Goal: Task Accomplishment & Management: Use online tool/utility

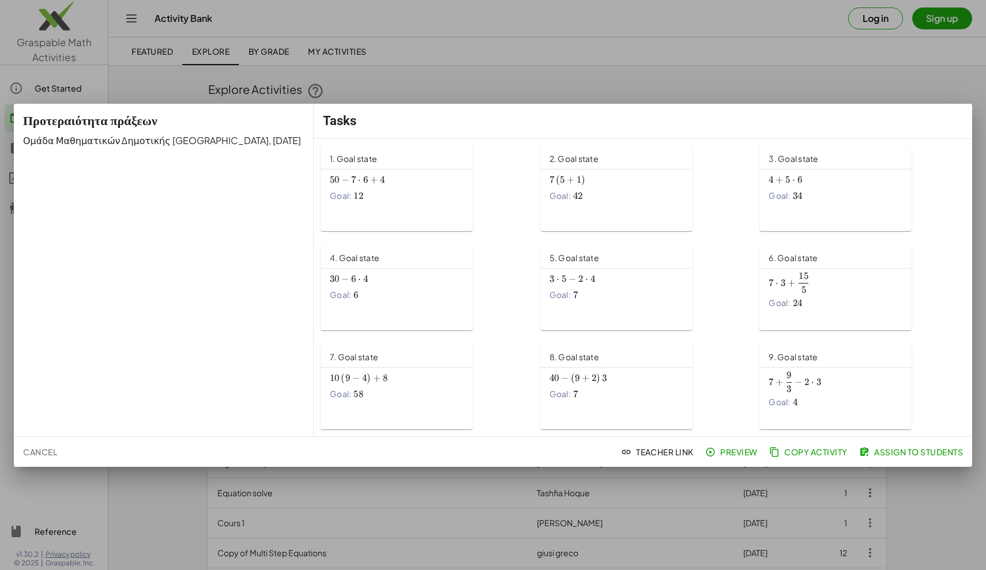
click at [948, 67] on div at bounding box center [493, 285] width 986 height 570
click at [728, 48] on div at bounding box center [493, 285] width 986 height 570
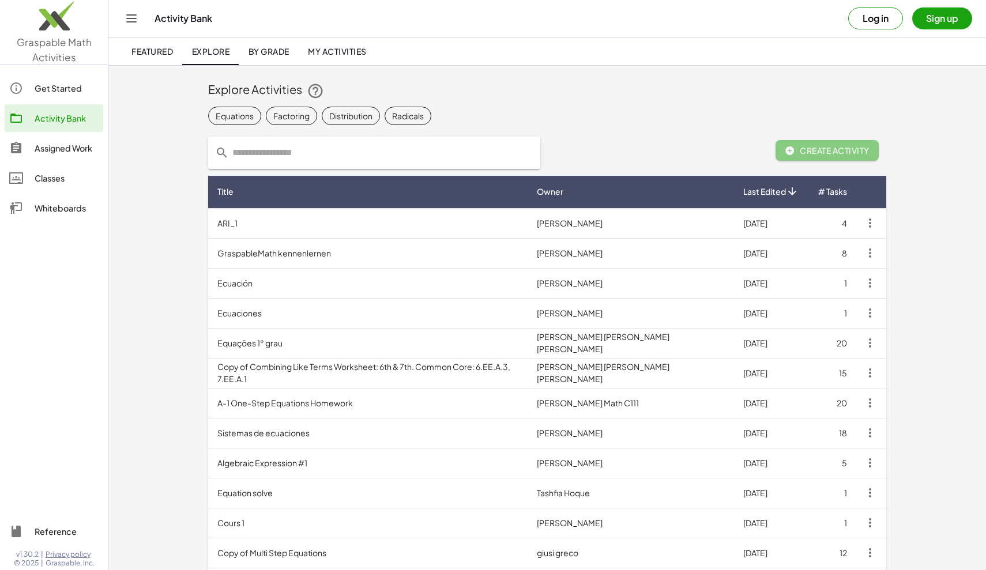
click at [938, 23] on button "Sign up" at bounding box center [942, 18] width 60 height 22
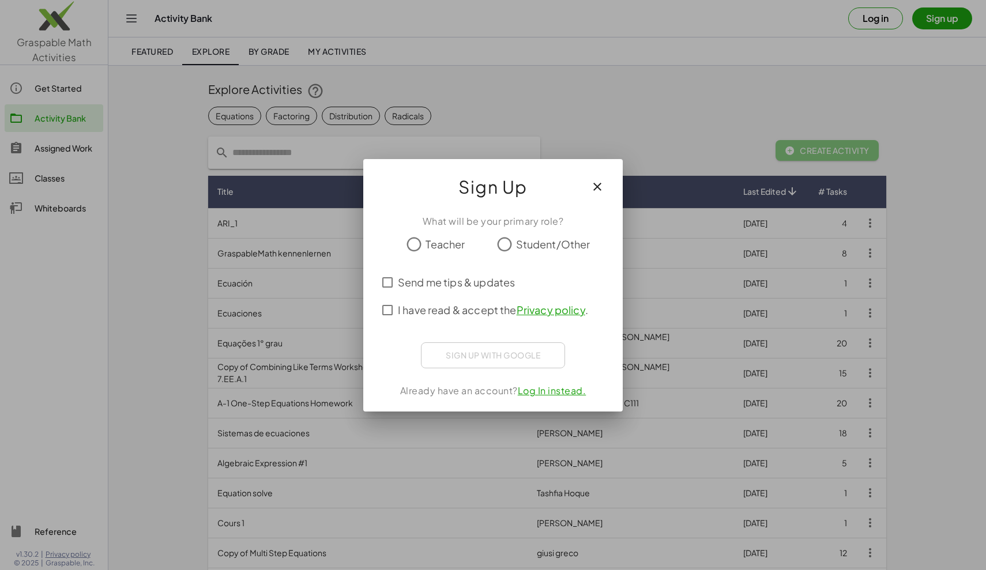
click at [891, 18] on div at bounding box center [493, 285] width 986 height 570
click at [873, 20] on div at bounding box center [493, 285] width 986 height 570
click at [592, 185] on icon "button" at bounding box center [598, 187] width 14 height 14
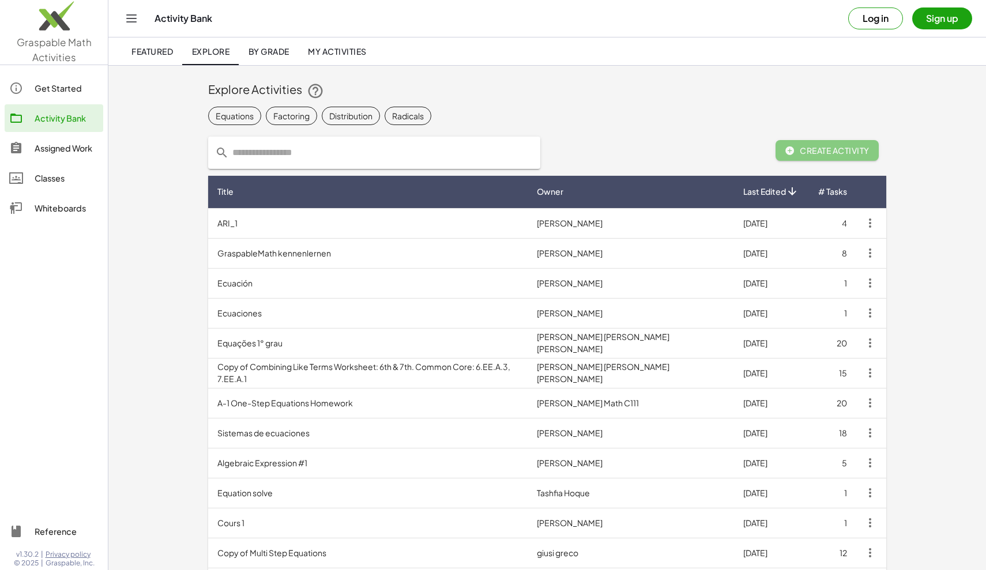
click at [864, 25] on button "Log in" at bounding box center [875, 18] width 55 height 22
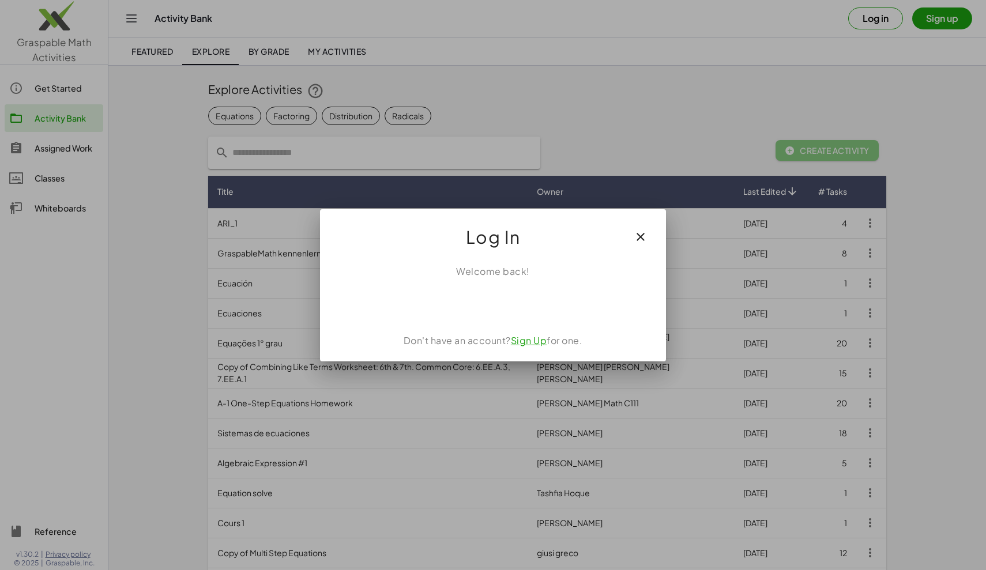
click at [499, 306] on div "Σύνδεση μέσω Google. Ανοίγει σε νέα καρτέλα" at bounding box center [493, 303] width 118 height 25
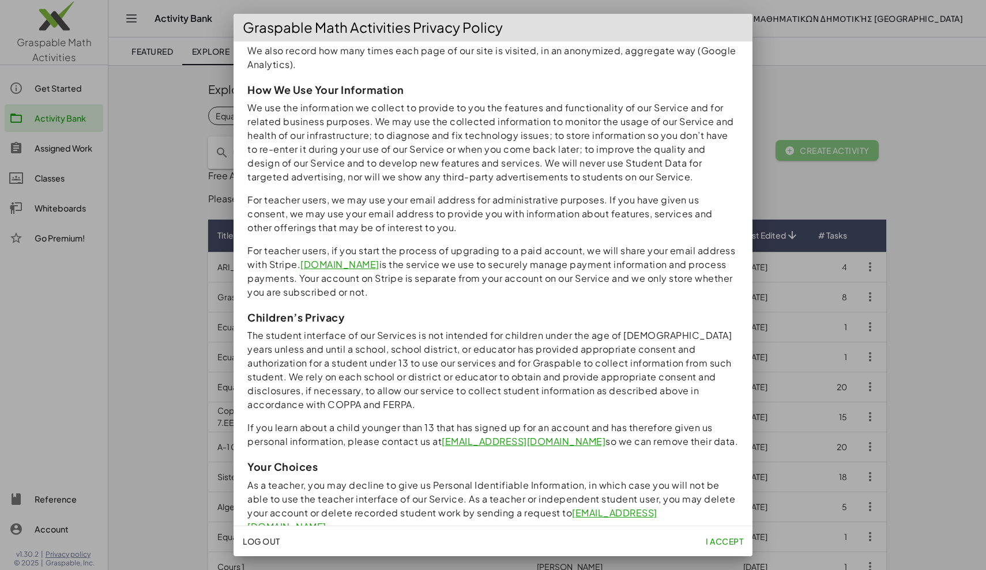
scroll to position [649, 0]
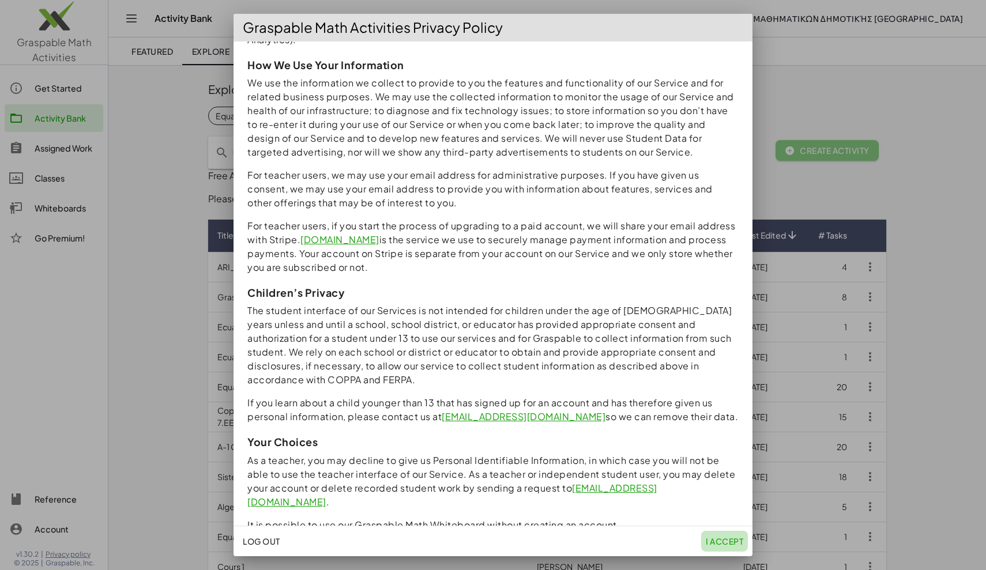
click at [734, 542] on span "I accept" at bounding box center [724, 541] width 37 height 10
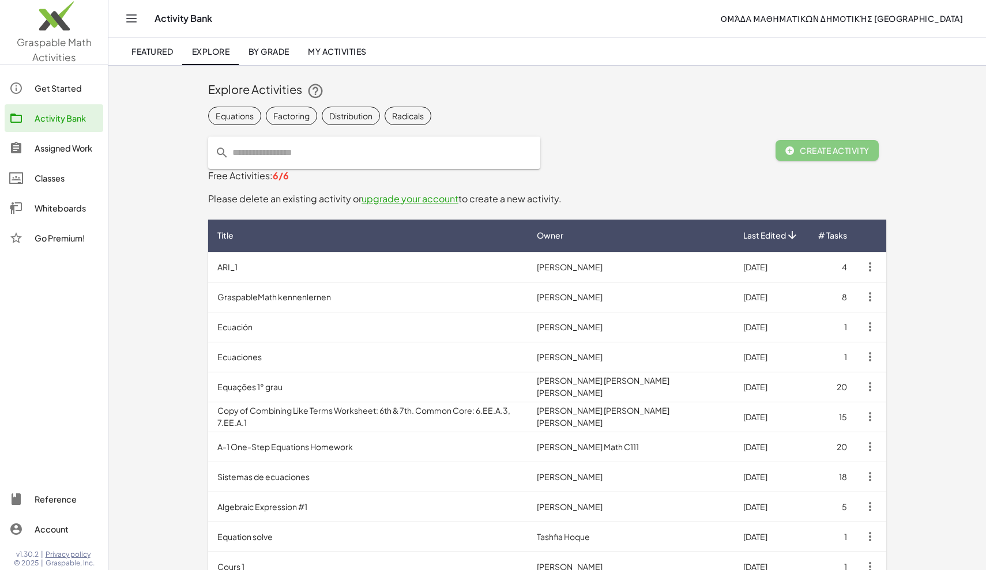
click at [57, 144] on div "Assigned Work" at bounding box center [67, 148] width 64 height 14
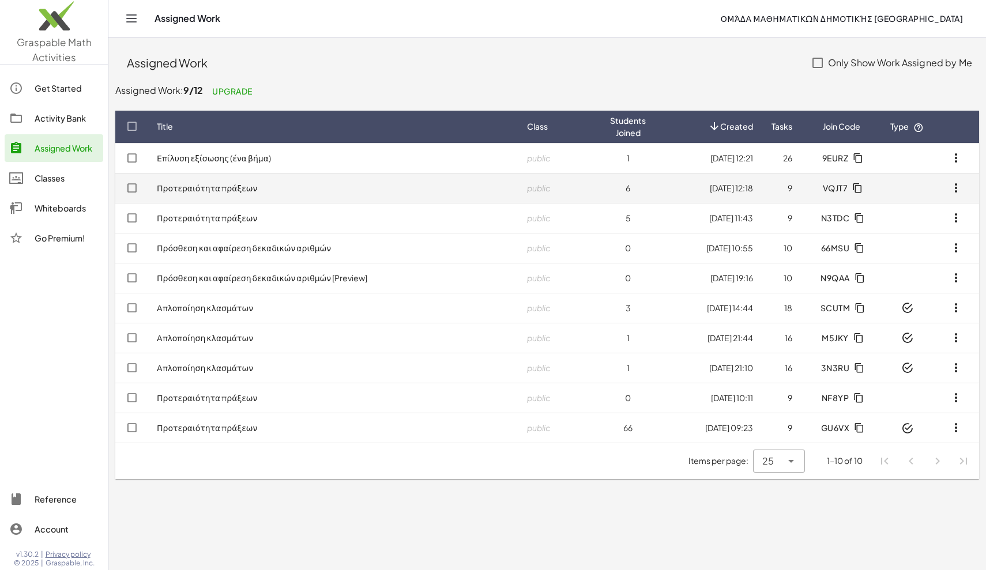
click at [214, 187] on link "Προτεραιότητα πράξεων" at bounding box center [207, 188] width 100 height 10
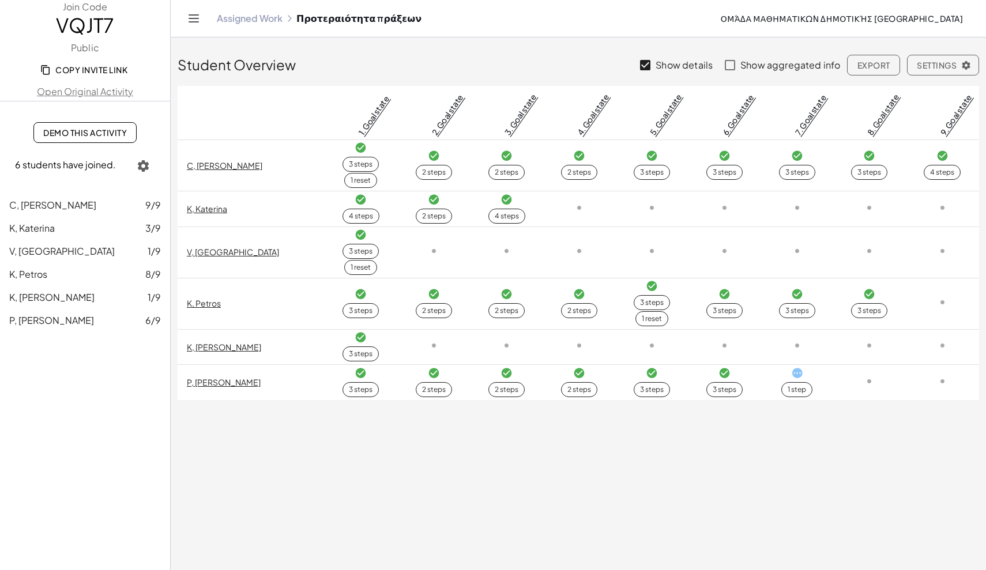
click at [275, 18] on link "Assigned Work" at bounding box center [250, 19] width 66 height 12
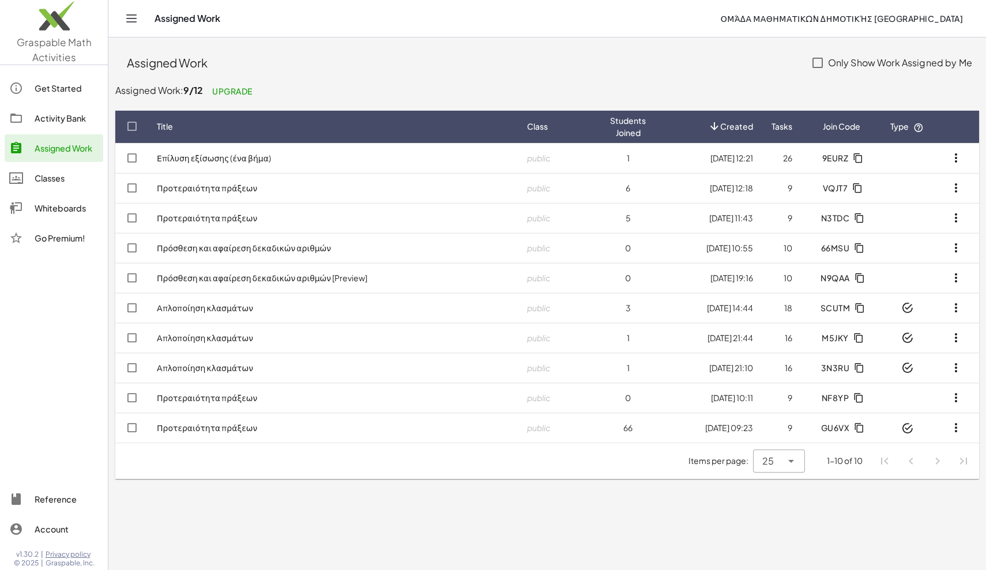
click at [55, 116] on div "Activity Bank" at bounding box center [67, 118] width 64 height 14
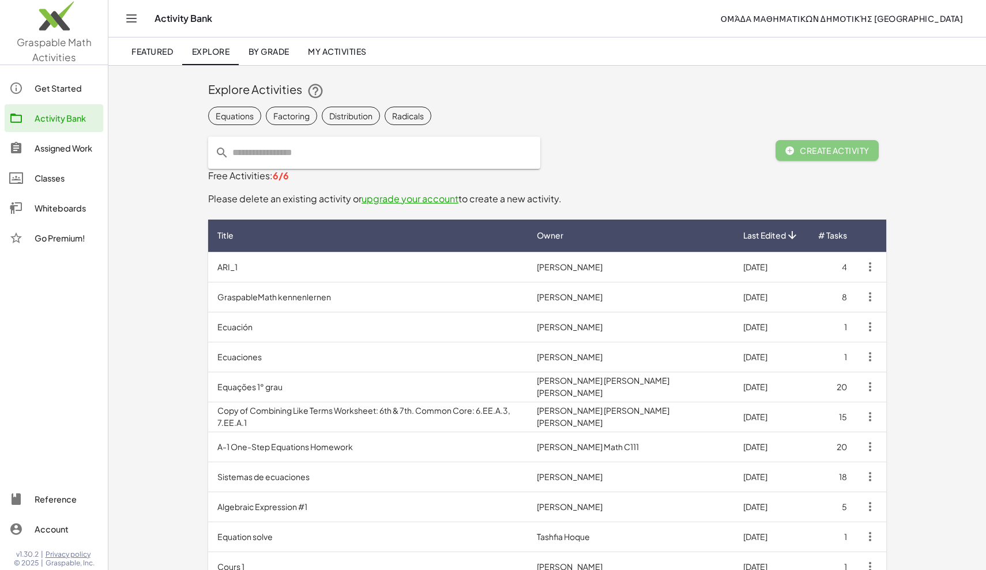
click at [334, 54] on span "My Activities" at bounding box center [337, 51] width 59 height 10
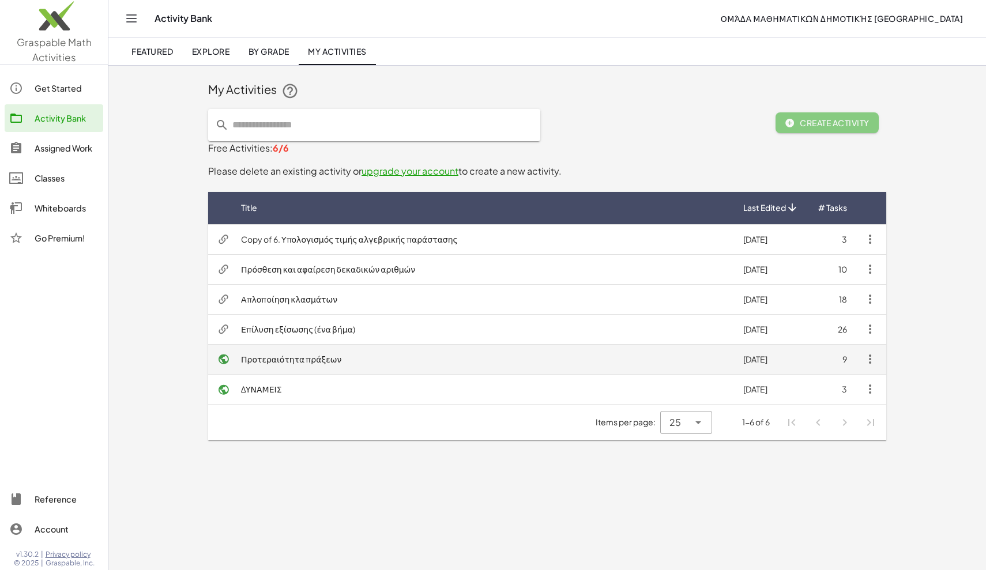
click at [288, 363] on td "Προτεραιότητα πράξεων" at bounding box center [483, 359] width 502 height 30
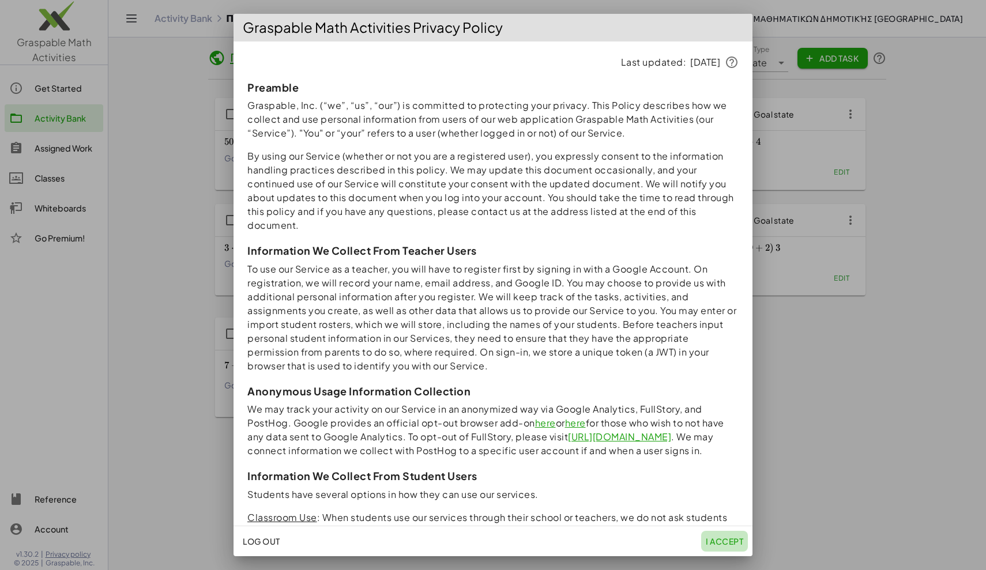
click at [721, 543] on span "I accept" at bounding box center [724, 541] width 37 height 10
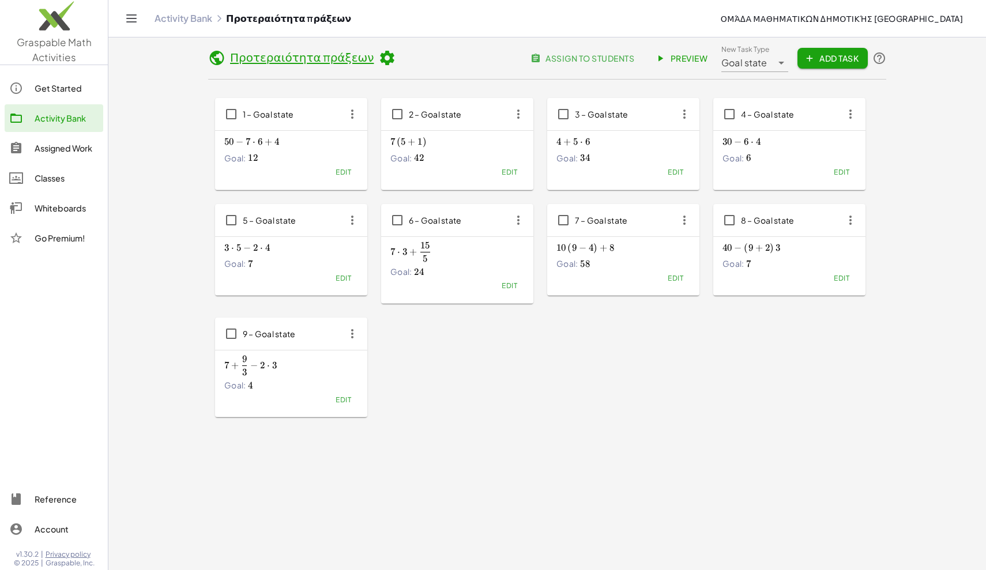
click at [378, 61] on icon at bounding box center [386, 58] width 17 height 17
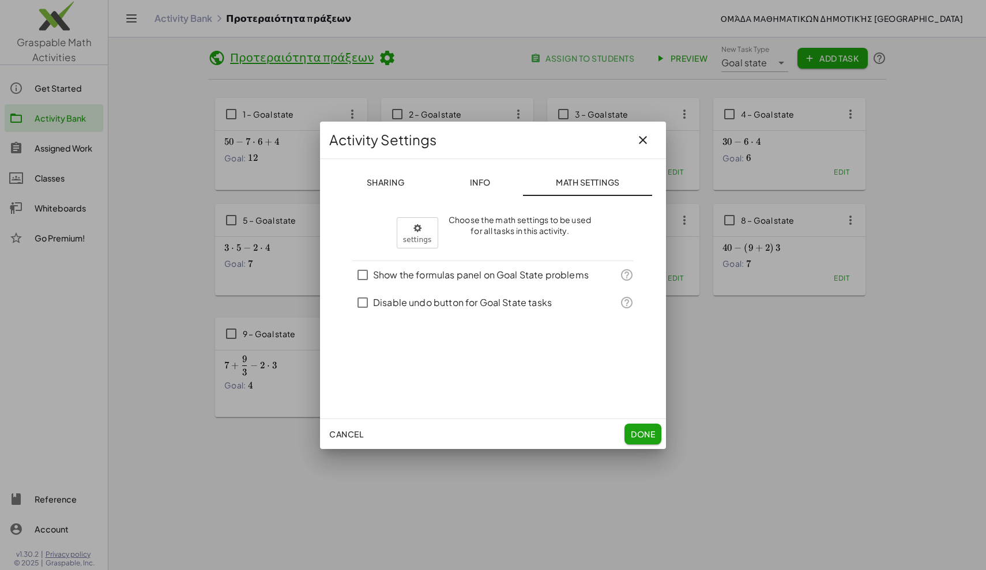
click at [381, 185] on span "Sharing" at bounding box center [385, 182] width 38 height 10
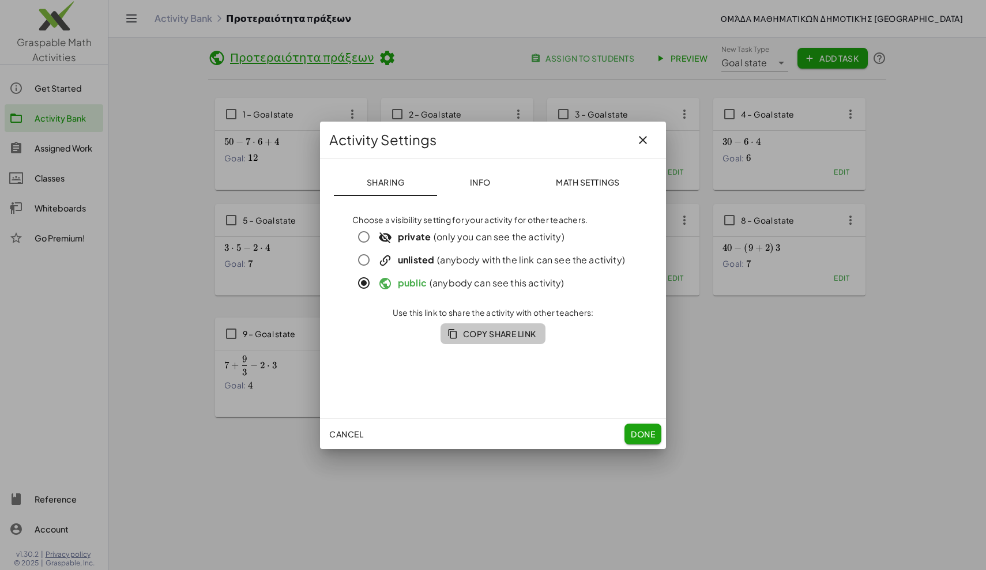
click at [498, 332] on span "Copy Share Link" at bounding box center [493, 334] width 87 height 10
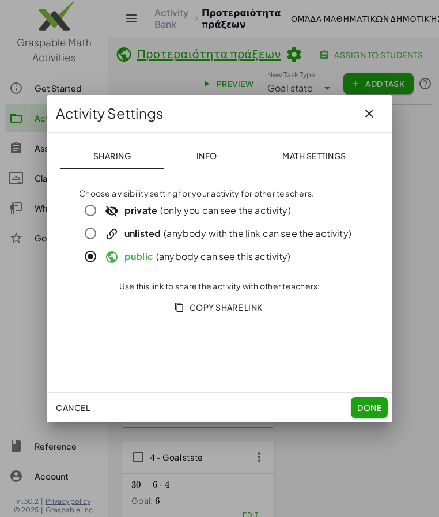
click at [370, 413] on button "Done" at bounding box center [369, 407] width 37 height 21
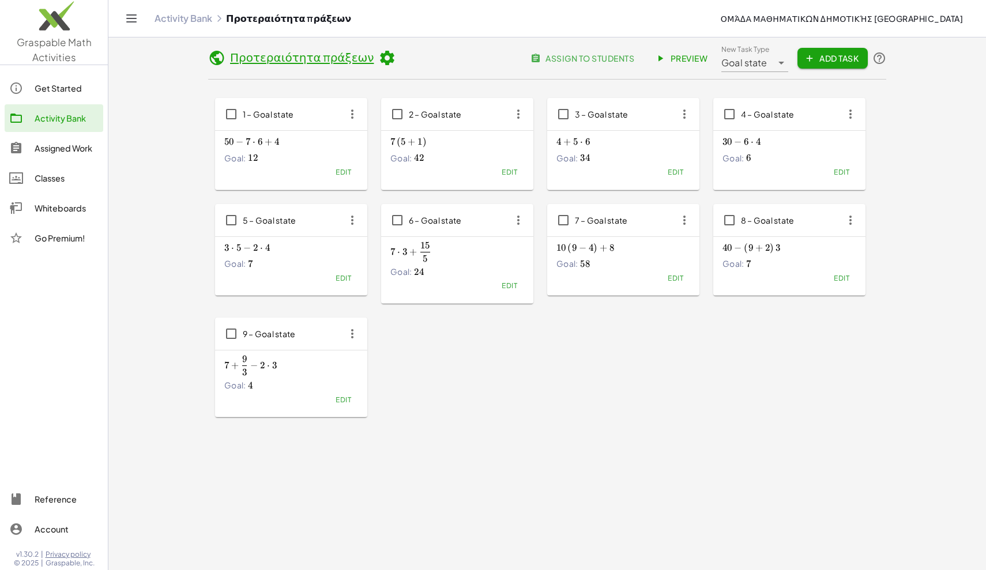
click at [74, 118] on div "Activity Bank" at bounding box center [67, 118] width 64 height 14
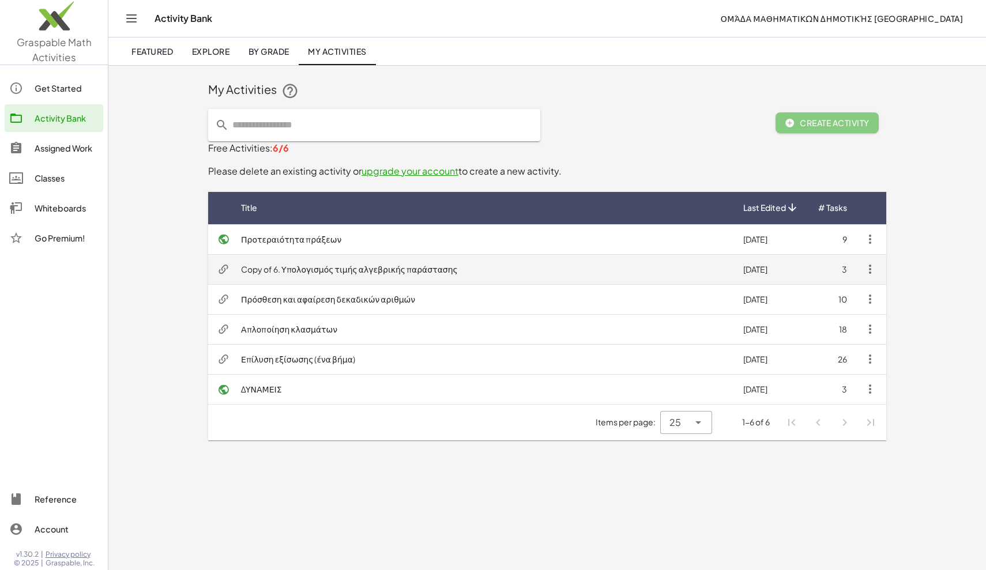
click at [359, 268] on td "Copy of 6. Υπολογισμός τιμής αλγεβρικής παράστασης" at bounding box center [483, 269] width 502 height 30
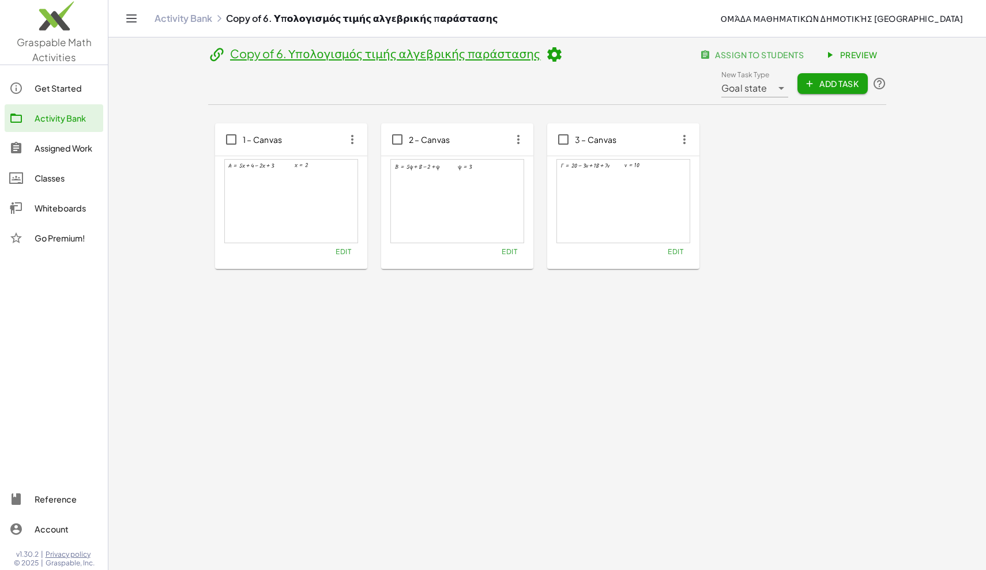
click at [302, 229] on div at bounding box center [291, 201] width 133 height 83
click at [321, 213] on div at bounding box center [291, 201] width 133 height 83
click at [429, 196] on div at bounding box center [457, 201] width 133 height 83
click at [863, 51] on span "Preview" at bounding box center [852, 55] width 50 height 10
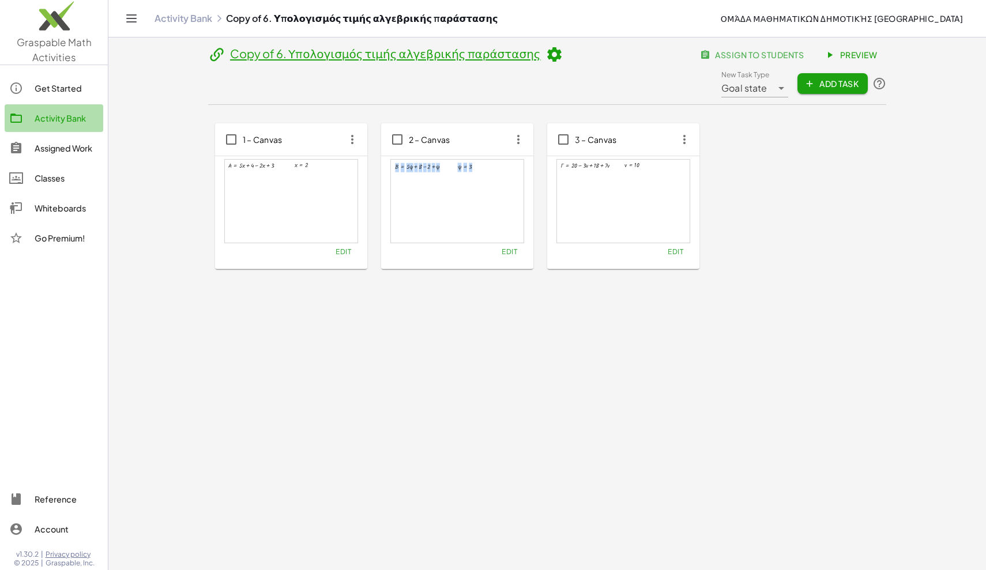
click at [37, 117] on div "Activity Bank" at bounding box center [67, 118] width 64 height 14
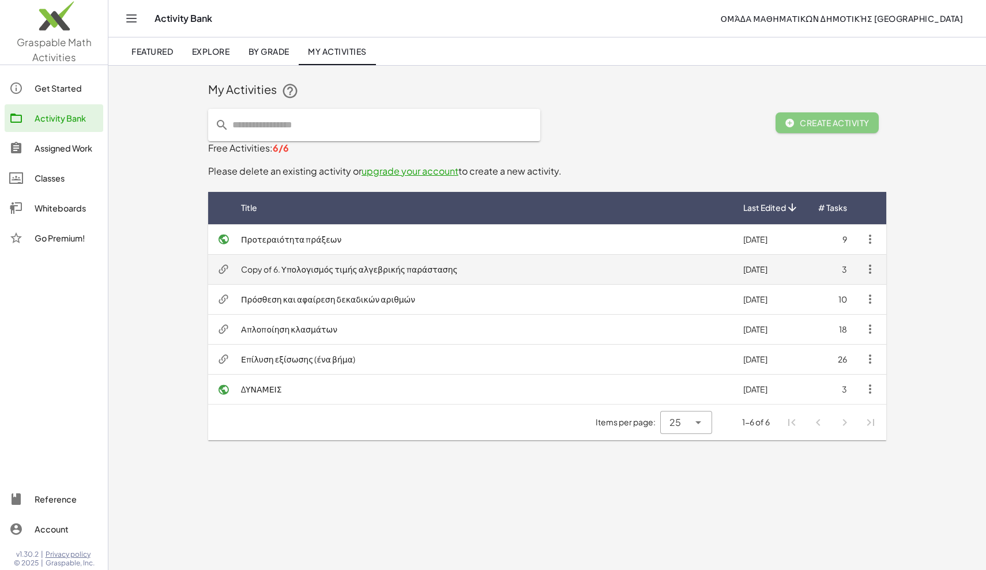
click at [384, 273] on td "Copy of 6. Υπολογισμός τιμής αλγεβρικής παράστασης" at bounding box center [483, 269] width 502 height 30
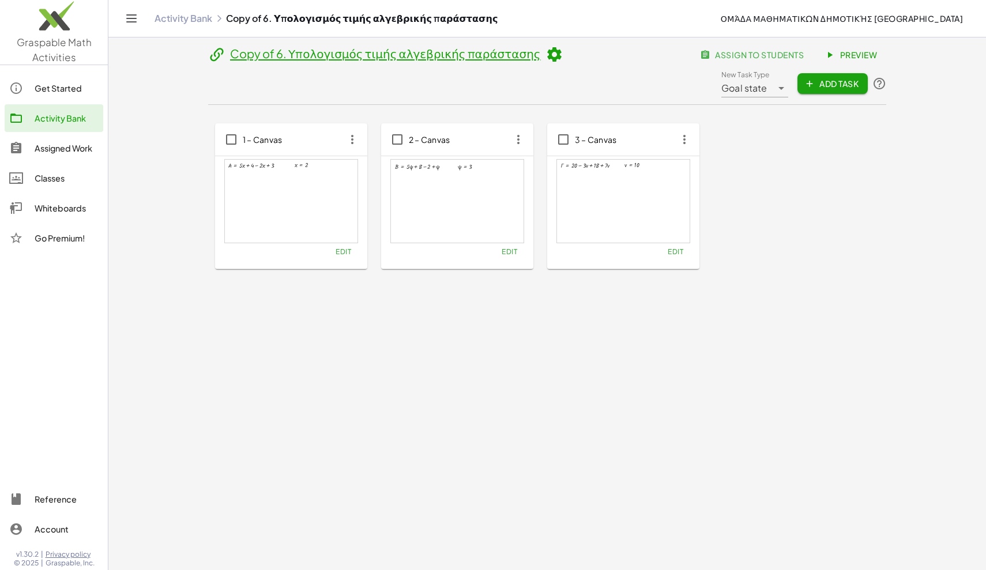
click at [309, 198] on div at bounding box center [291, 201] width 133 height 83
click at [851, 55] on span "Preview" at bounding box center [852, 55] width 50 height 10
click at [46, 117] on div "Activity Bank" at bounding box center [67, 118] width 64 height 14
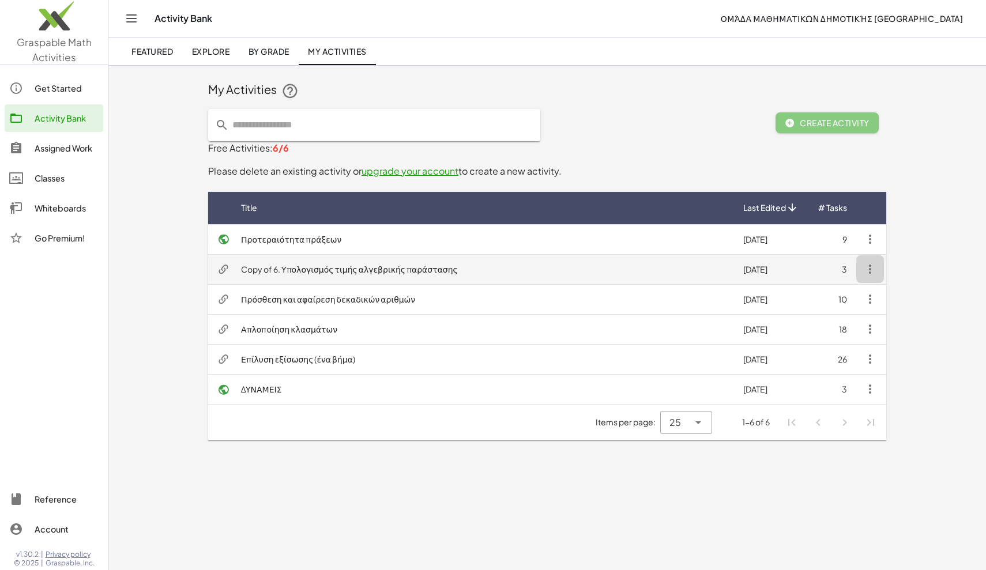
click at [873, 268] on icon "button" at bounding box center [870, 269] width 14 height 14
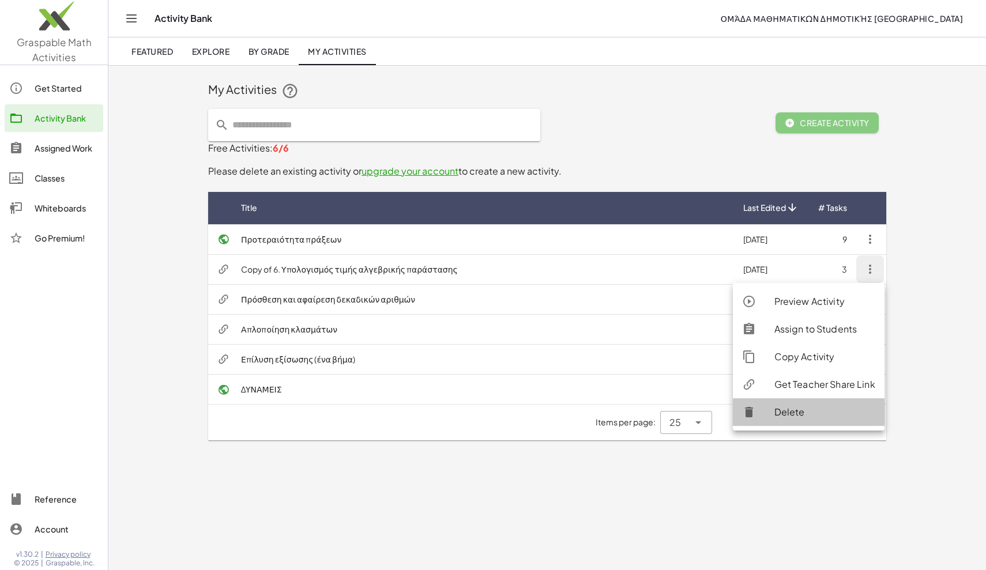
click at [795, 415] on div "Delete" at bounding box center [825, 412] width 101 height 14
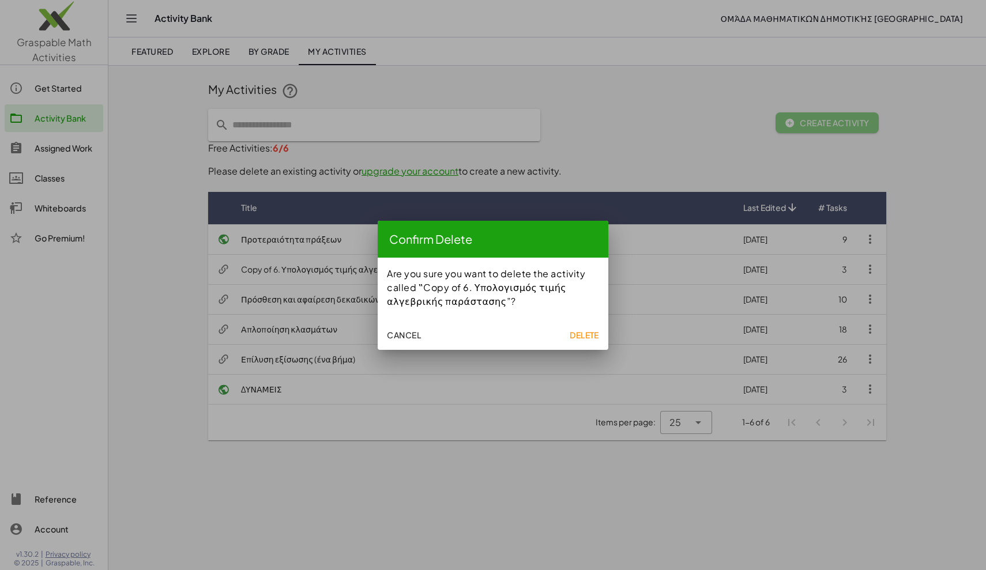
click at [588, 336] on span "Delete" at bounding box center [584, 335] width 29 height 10
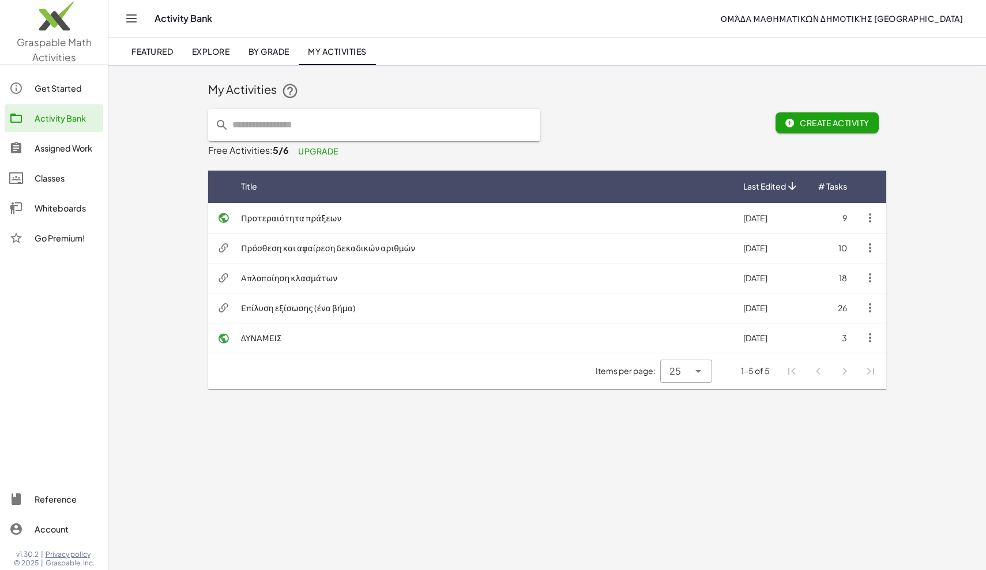
click at [804, 462] on main "My Activities Create Activity Free Activities: 5/6 Upgrade Title Last Edited # …" at bounding box center [547, 285] width 878 height 570
click at [332, 48] on span "My Activities" at bounding box center [337, 51] width 59 height 10
click at [70, 114] on div "Activity Bank" at bounding box center [67, 118] width 64 height 14
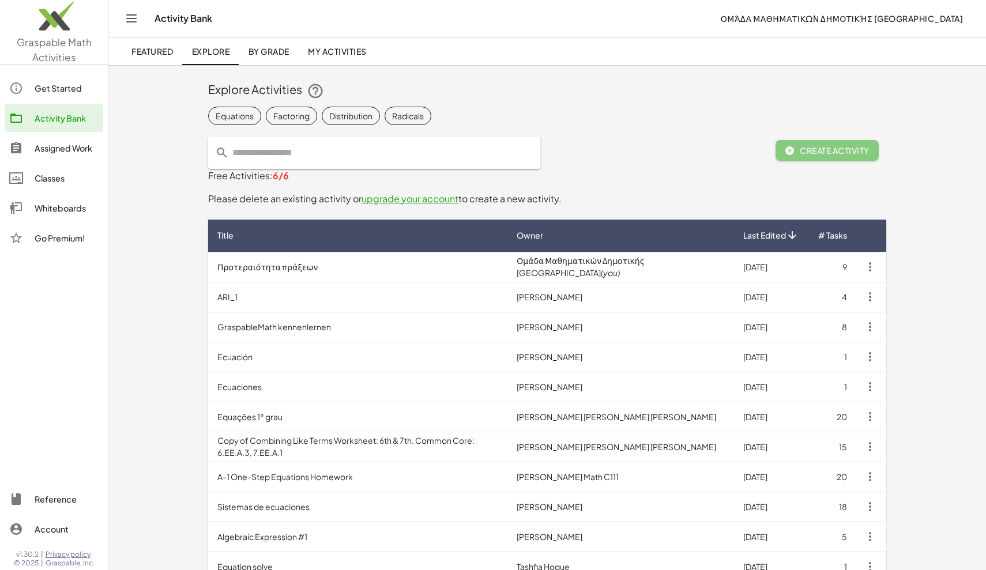
click at [337, 58] on link "My Activities" at bounding box center [337, 51] width 77 height 28
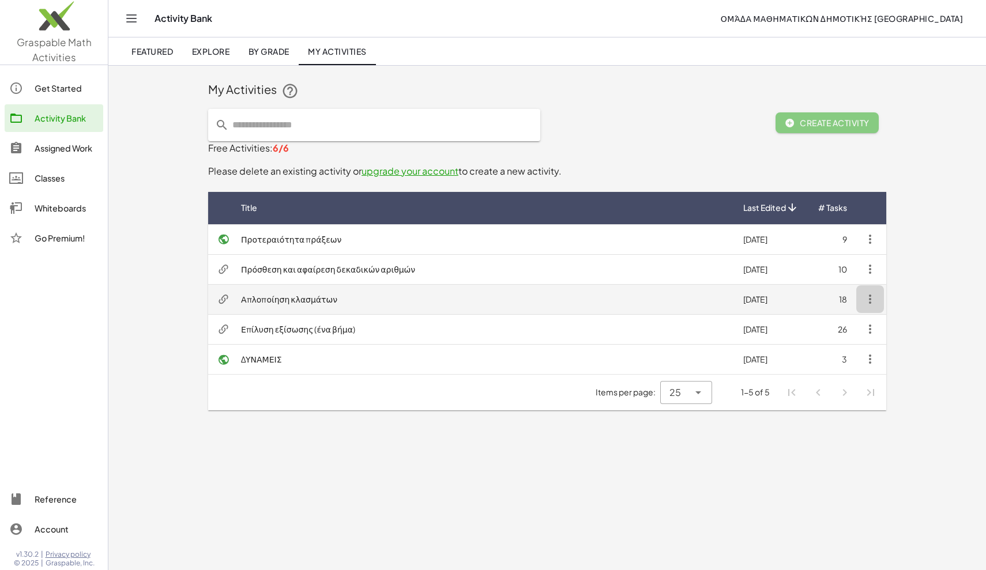
click at [870, 299] on icon "button" at bounding box center [870, 299] width 14 height 14
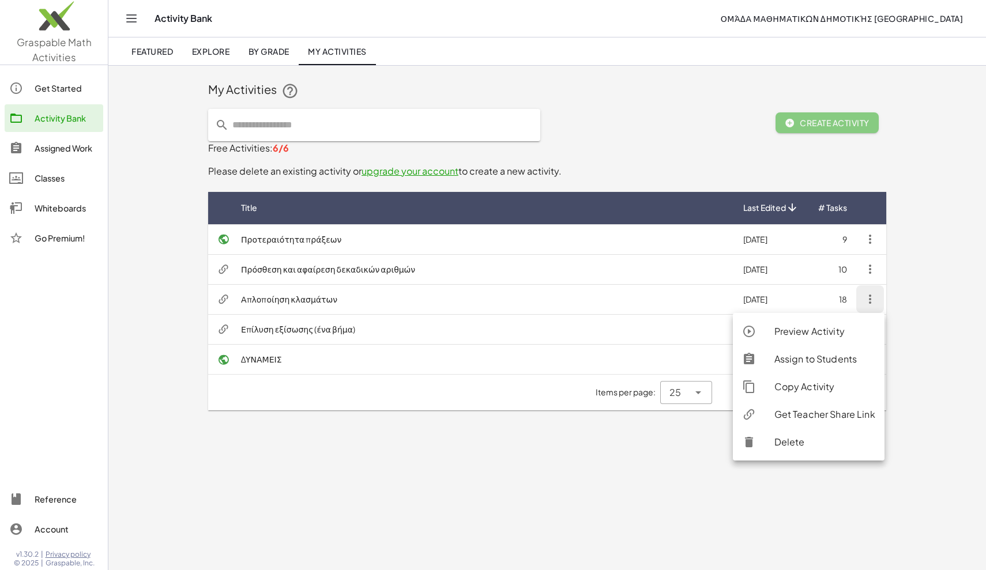
click at [797, 441] on div "Delete" at bounding box center [825, 442] width 101 height 14
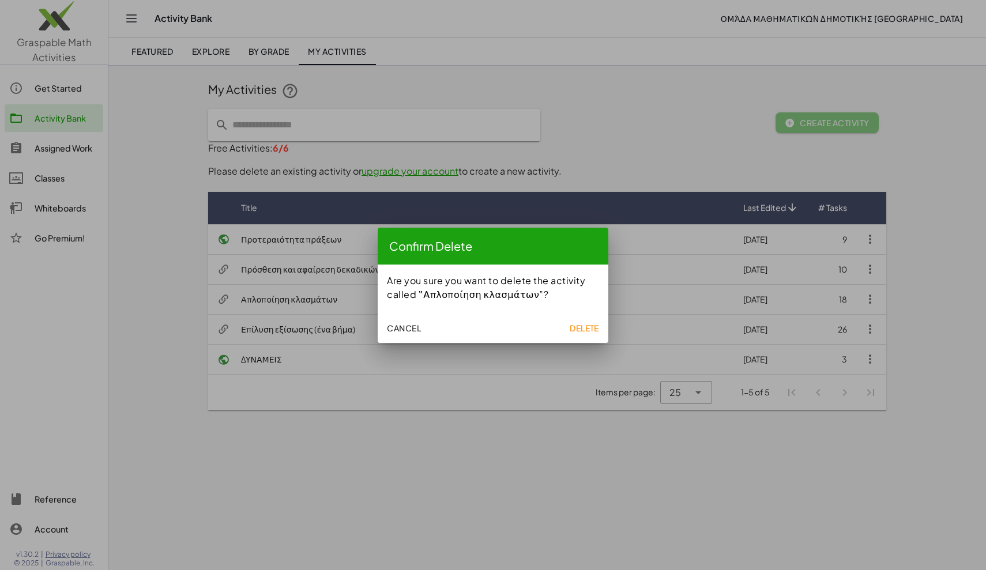
click at [591, 328] on span "Delete" at bounding box center [584, 328] width 29 height 10
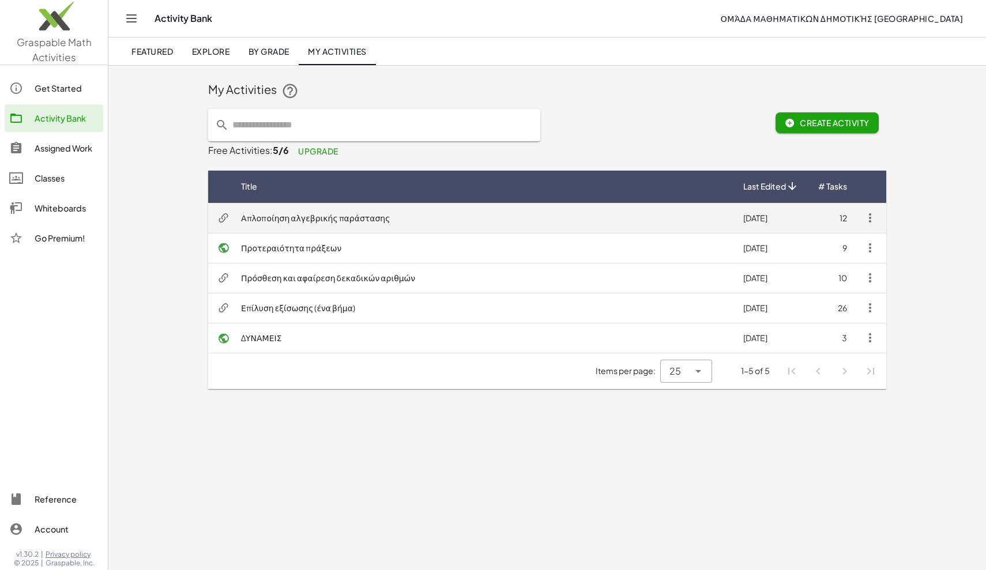
click at [333, 222] on td "Απλοποίηση αλγεβρικής παράστασης" at bounding box center [483, 218] width 502 height 30
click at [338, 212] on td "Απλοποίηση αλγεβρικής παράστασης" at bounding box center [483, 218] width 502 height 30
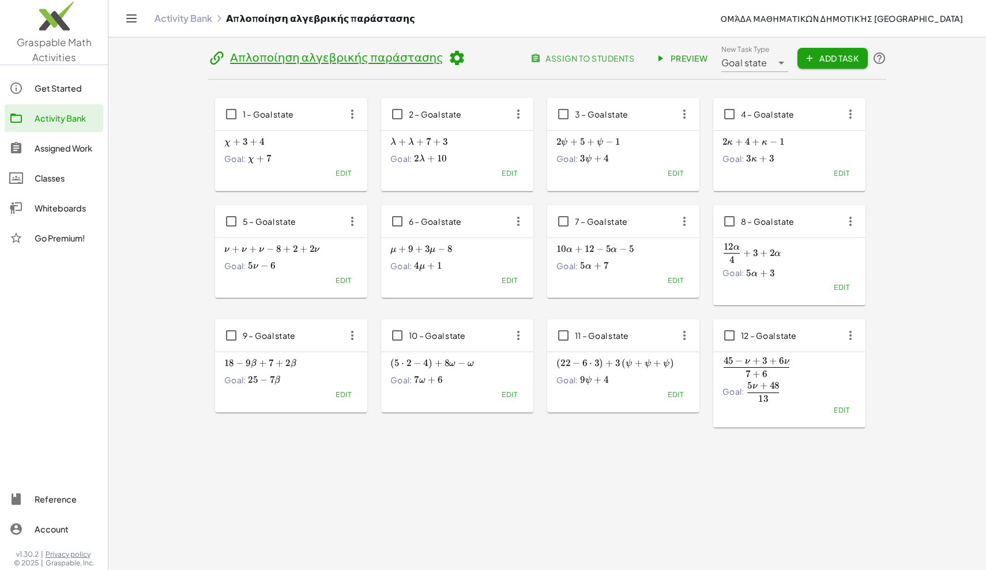
click at [448, 58] on icon at bounding box center [456, 58] width 17 height 17
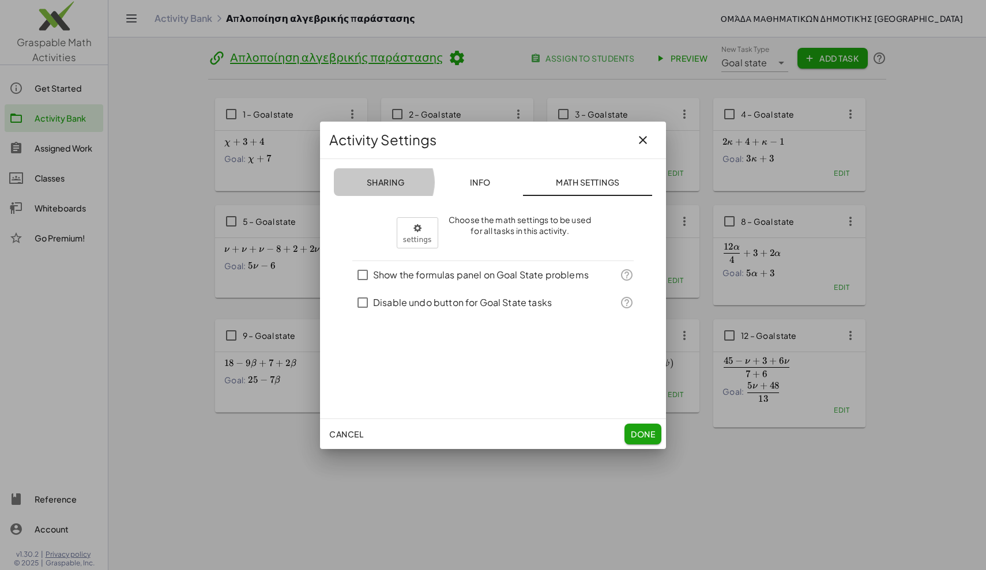
click at [388, 185] on span "Sharing" at bounding box center [385, 182] width 38 height 10
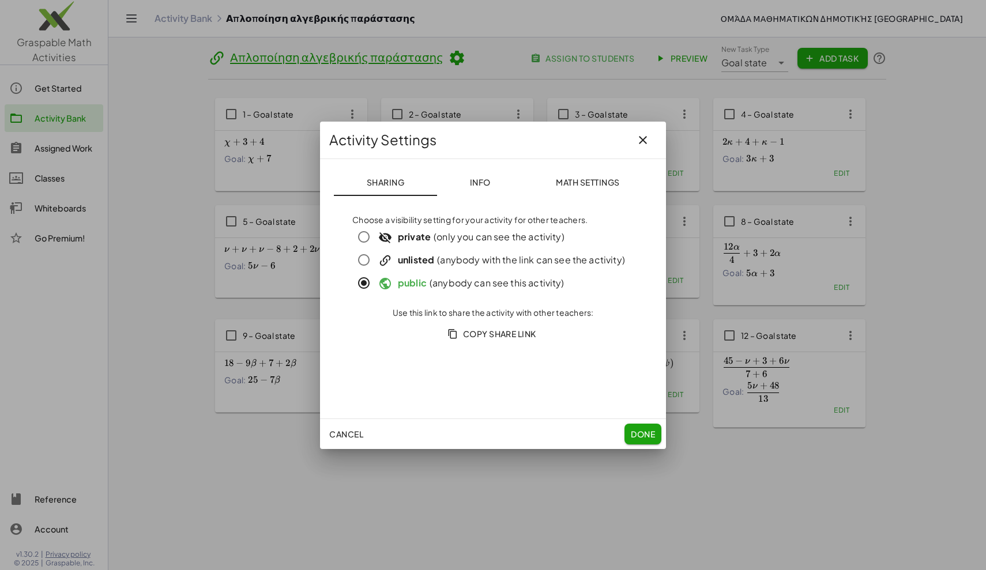
click at [651, 438] on span "Done" at bounding box center [643, 434] width 24 height 10
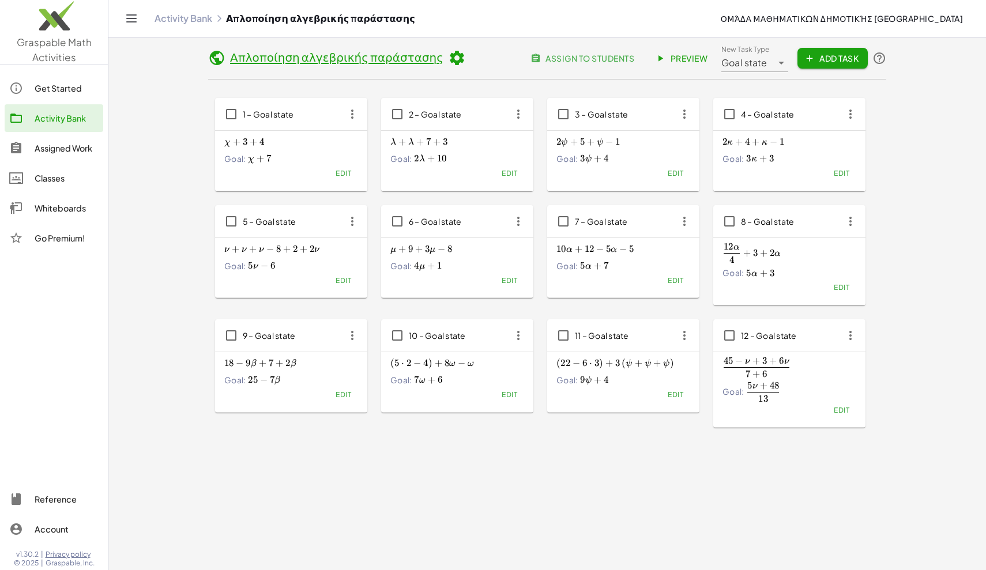
scroll to position [1, 0]
click at [58, 120] on div "Activity Bank" at bounding box center [67, 118] width 64 height 14
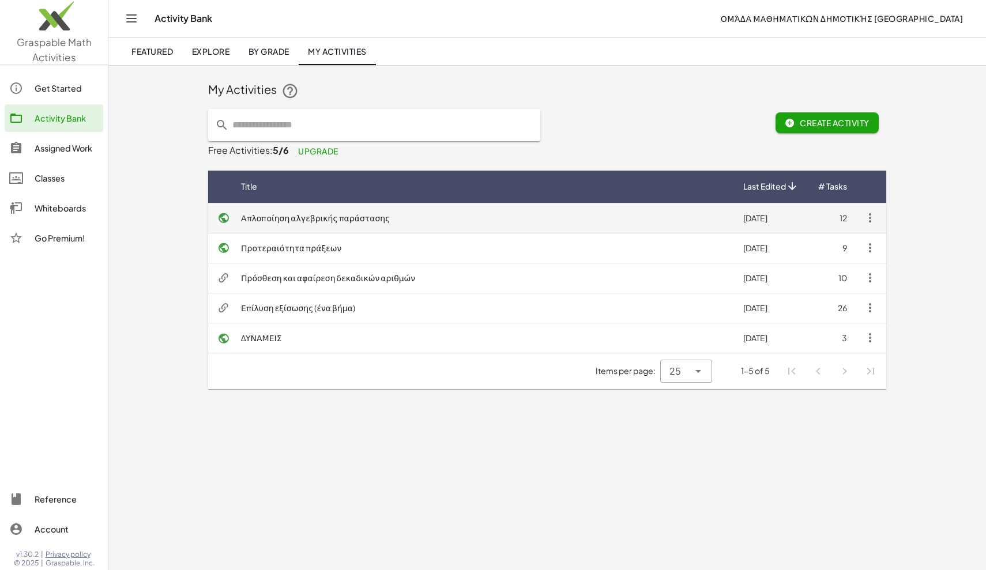
click at [311, 219] on td "Απλοποίηση αλγεβρικής παράστασης" at bounding box center [483, 218] width 502 height 30
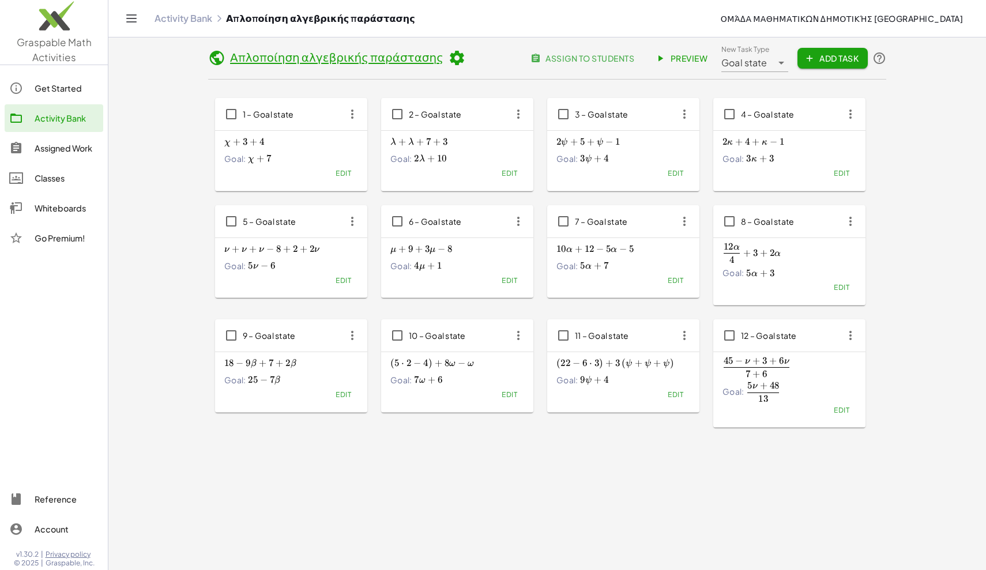
click at [354, 59] on link "Απλοποίηση αλγεβρικής παράστασης" at bounding box center [336, 57] width 213 height 14
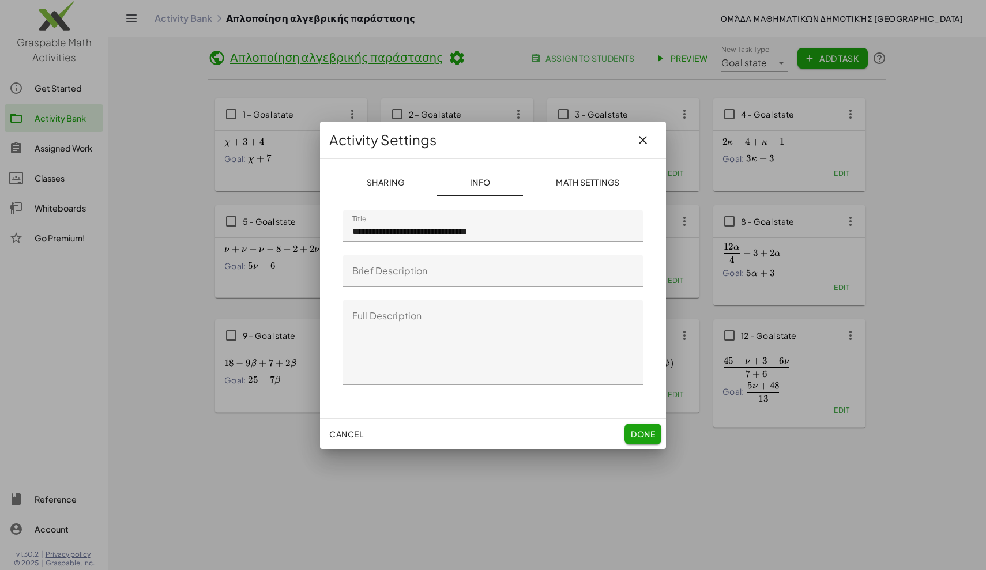
click at [389, 177] on span "Sharing" at bounding box center [385, 182] width 38 height 10
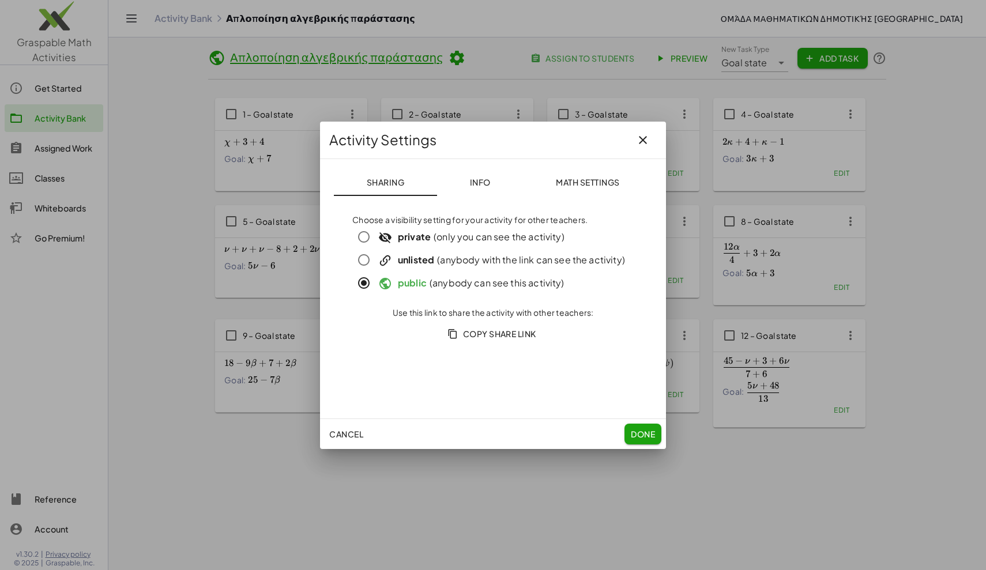
click at [495, 333] on span "Copy Share Link" at bounding box center [493, 334] width 87 height 10
click at [656, 143] on button "button" at bounding box center [643, 140] width 28 height 28
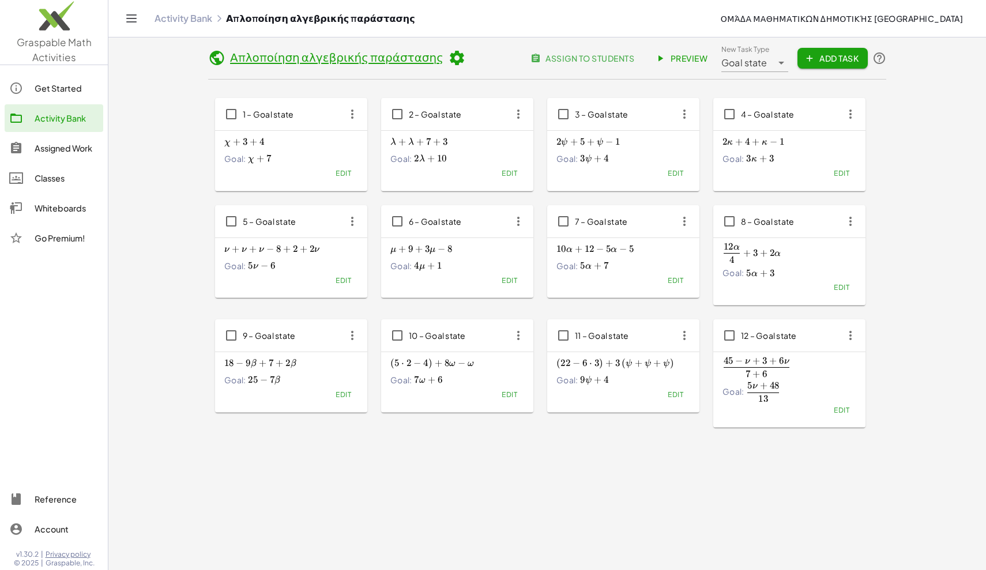
scroll to position [1, 0]
click at [608, 142] on span "−" at bounding box center [609, 142] width 7 height 12
click at [602, 148] on div "2 ψ + 5 + ψ − 1 2ψ+5+ψ-1 2 ψ + 5 + ψ − 1 Goal: 3 ψ + 4 3ψ+4 3 ψ + 4" at bounding box center [624, 150] width 134 height 32
click at [690, 61] on span "Preview" at bounding box center [682, 58] width 50 height 10
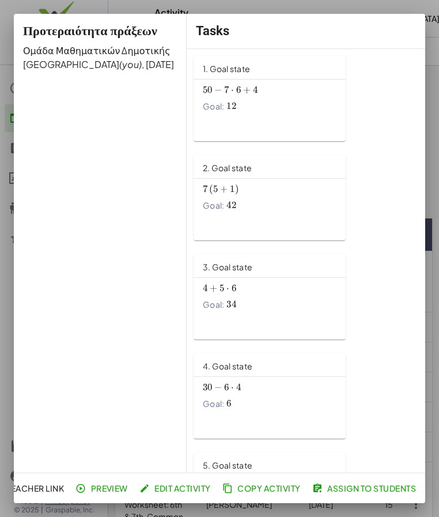
click at [134, 12] on div at bounding box center [219, 258] width 439 height 517
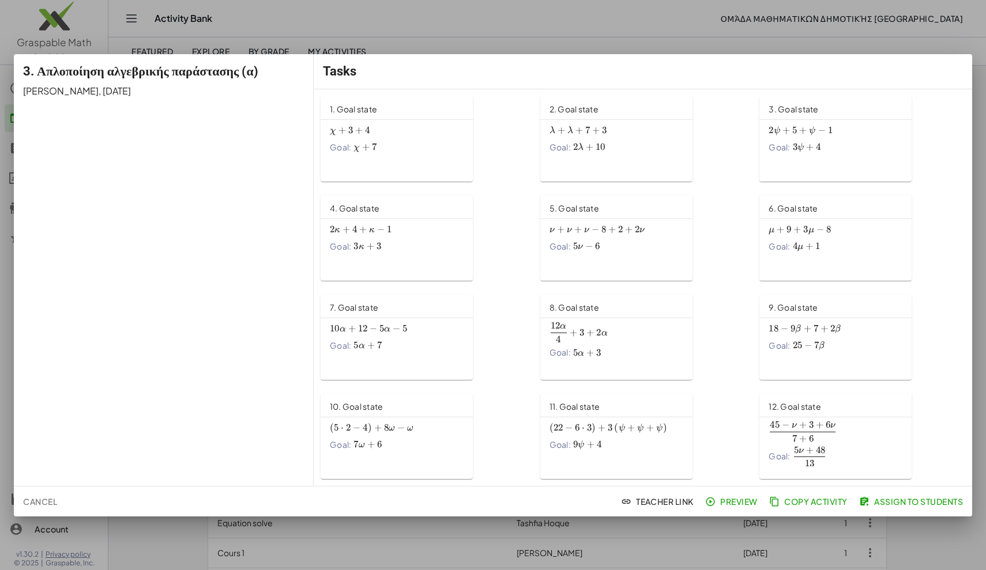
click at [439, 502] on span "Copy Activity" at bounding box center [810, 502] width 76 height 10
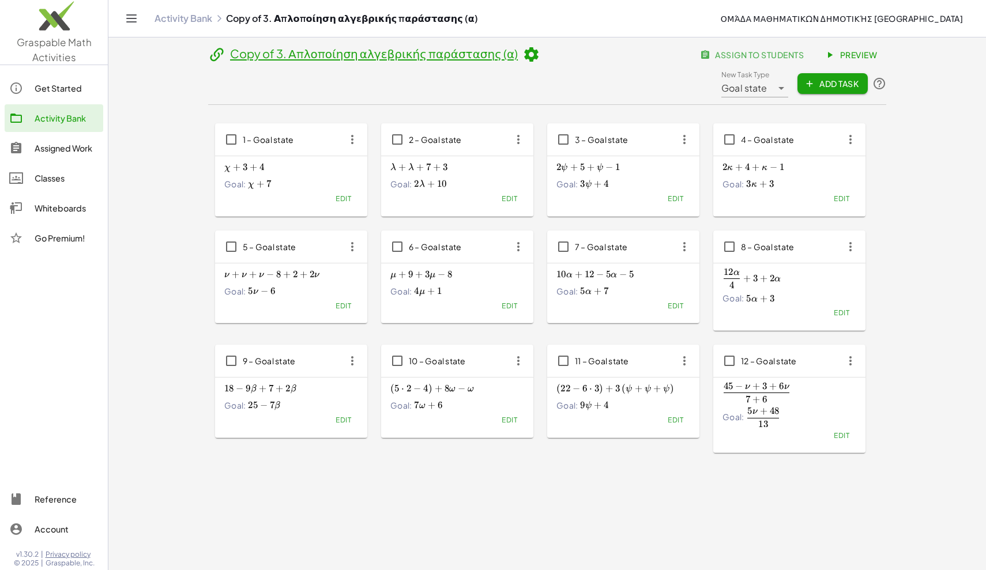
click at [292, 50] on link "Copy of 3. Απλοποίηση αλγεβρικής παράστασης (α)" at bounding box center [374, 53] width 288 height 14
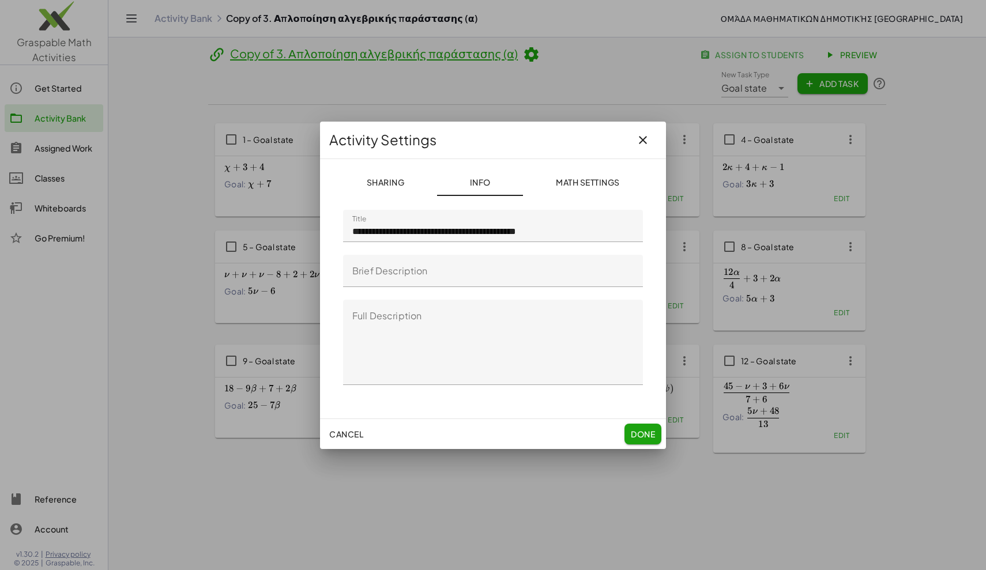
click at [401, 231] on input "**********" at bounding box center [493, 226] width 300 height 32
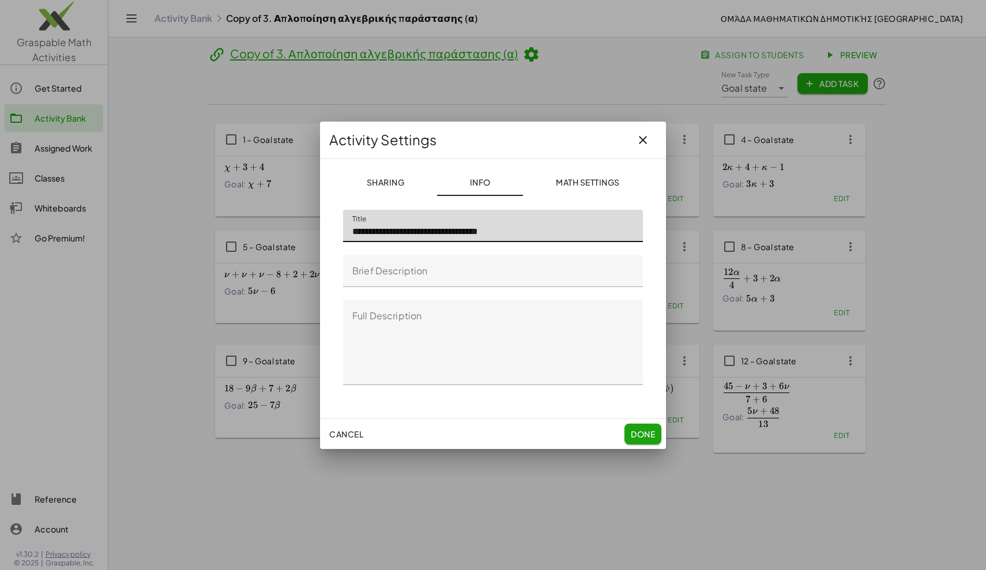
type input "**********"
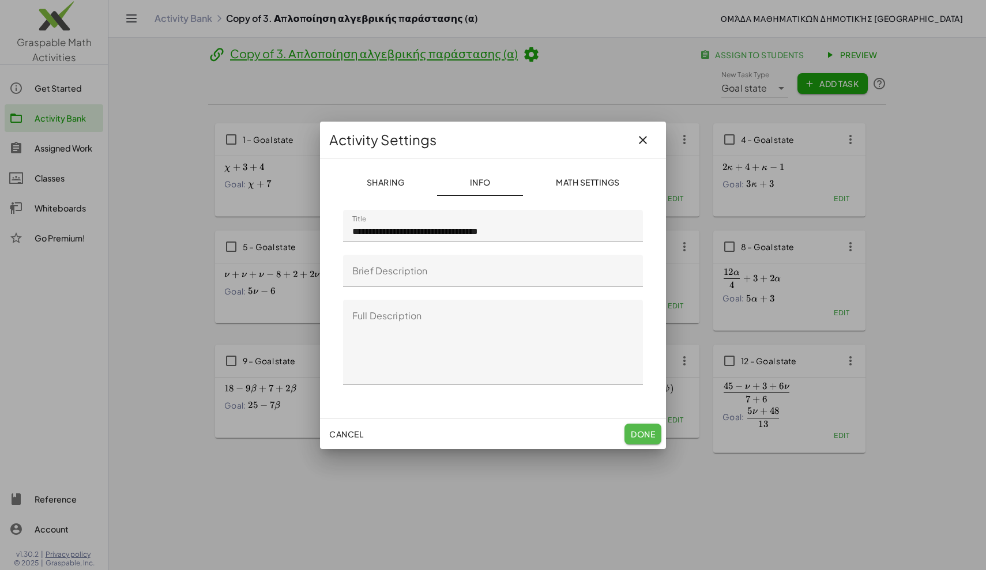
click at [439, 434] on span "Done" at bounding box center [643, 434] width 24 height 10
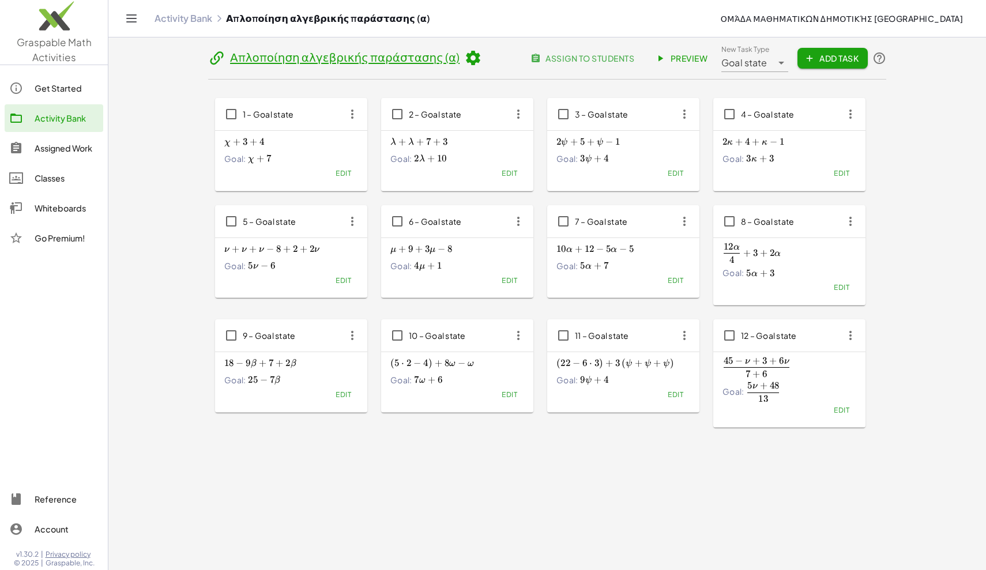
click at [428, 56] on link "Απλοποίηση αλγεβρικής παράστασης (α)" at bounding box center [345, 57] width 230 height 14
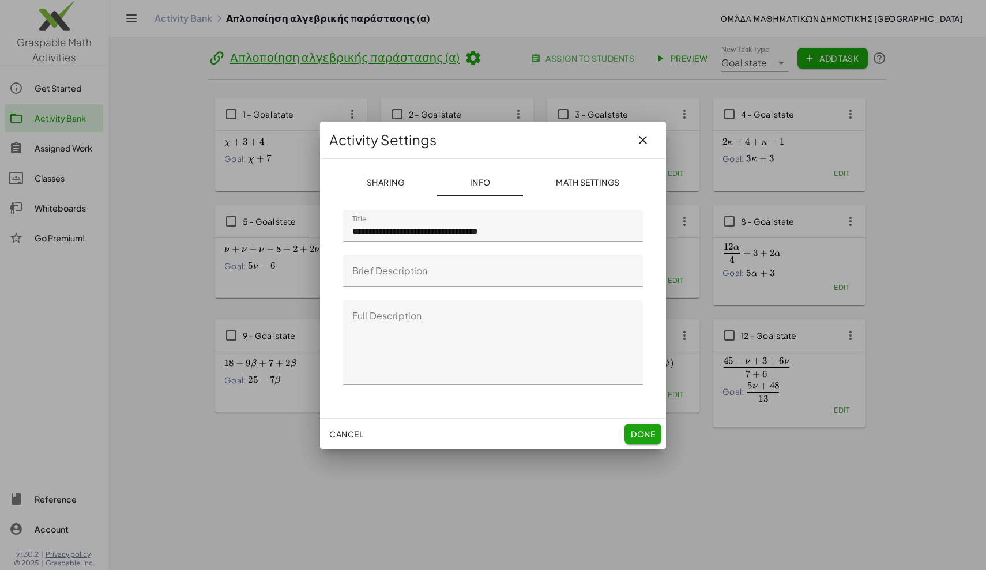
click at [439, 234] on input "**********" at bounding box center [493, 226] width 300 height 32
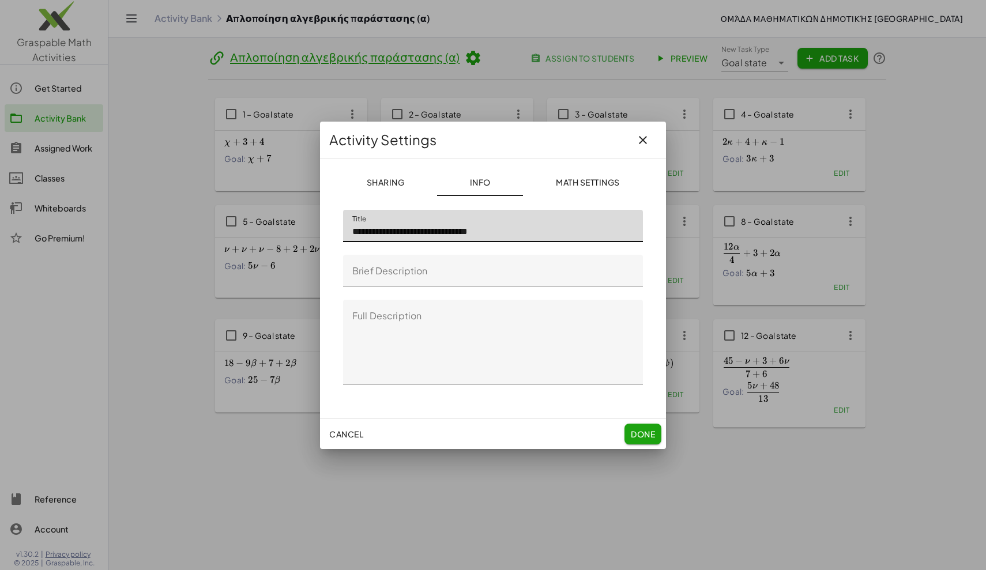
type input "**********"
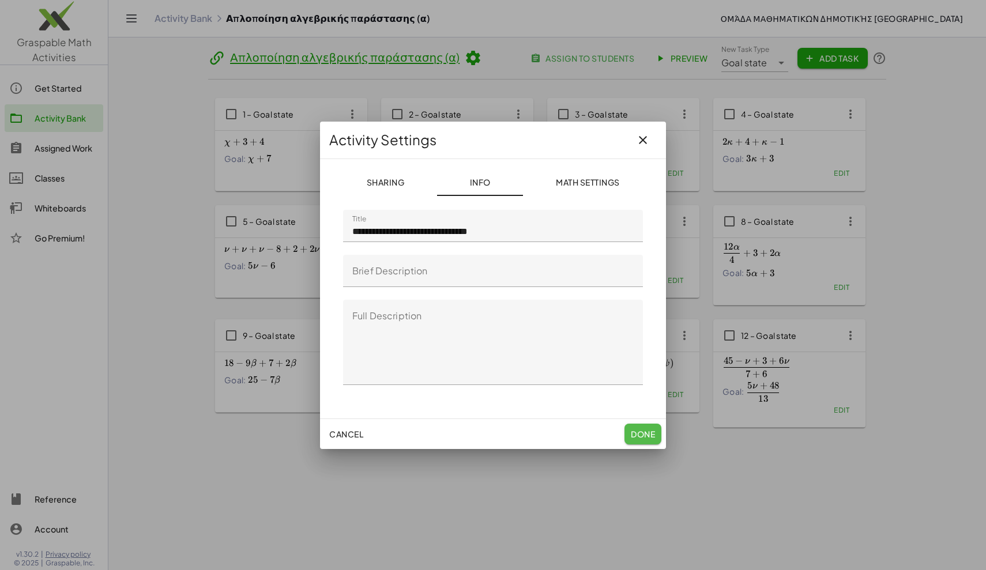
click at [439, 430] on span "Done" at bounding box center [643, 434] width 24 height 10
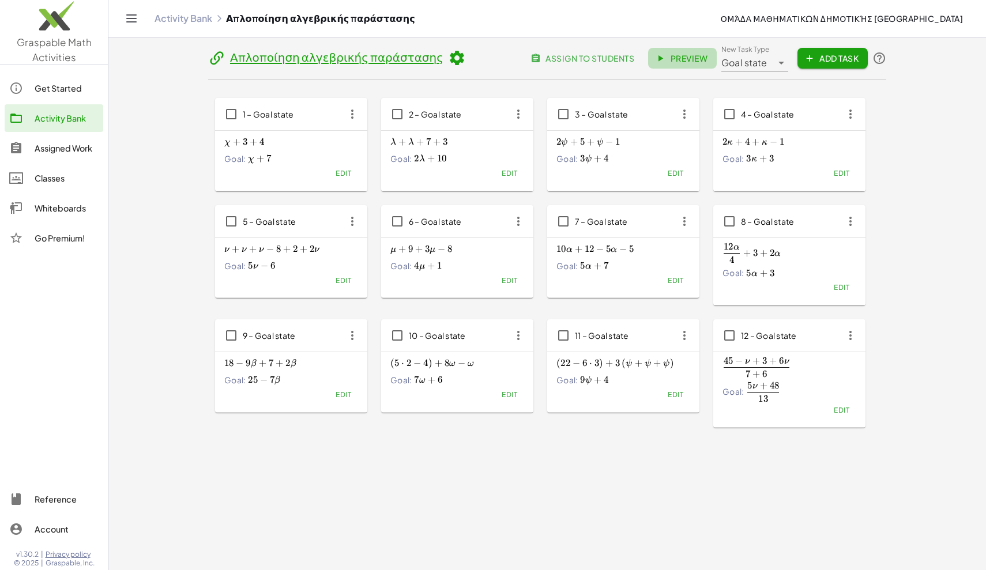
click at [439, 57] on span "Preview" at bounding box center [682, 58] width 50 height 10
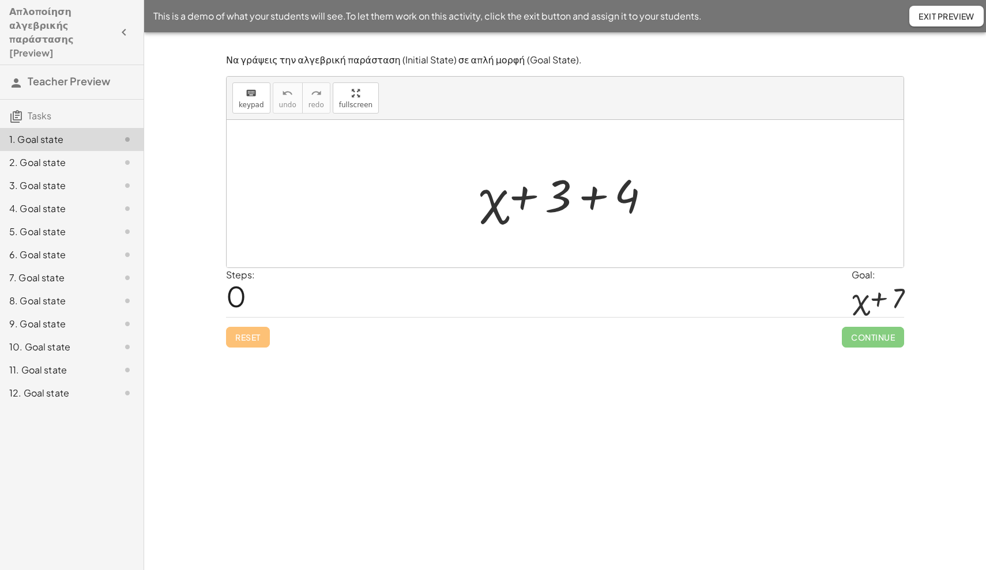
click at [588, 196] on div at bounding box center [569, 193] width 193 height 59
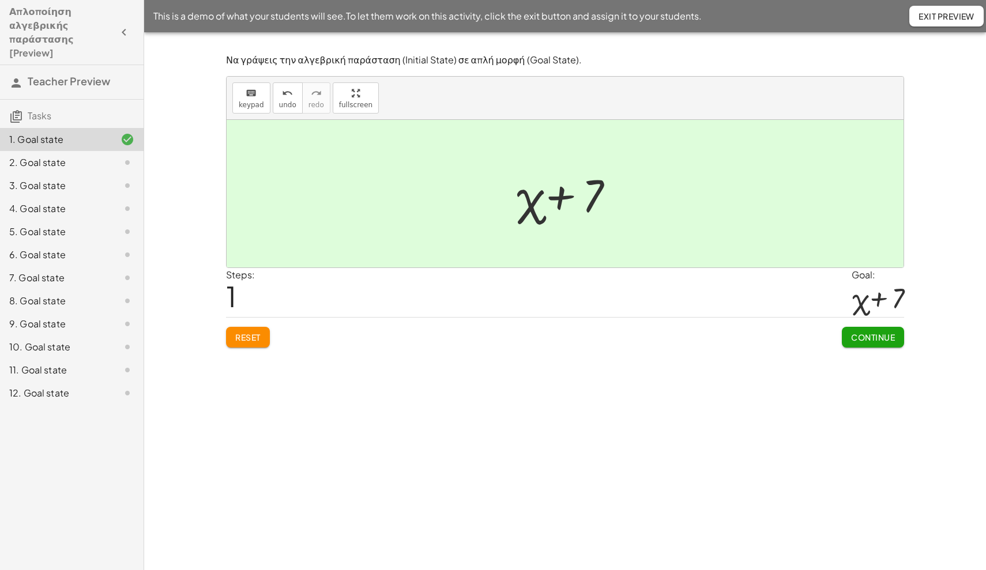
click at [870, 339] on span "Continue" at bounding box center [873, 337] width 44 height 10
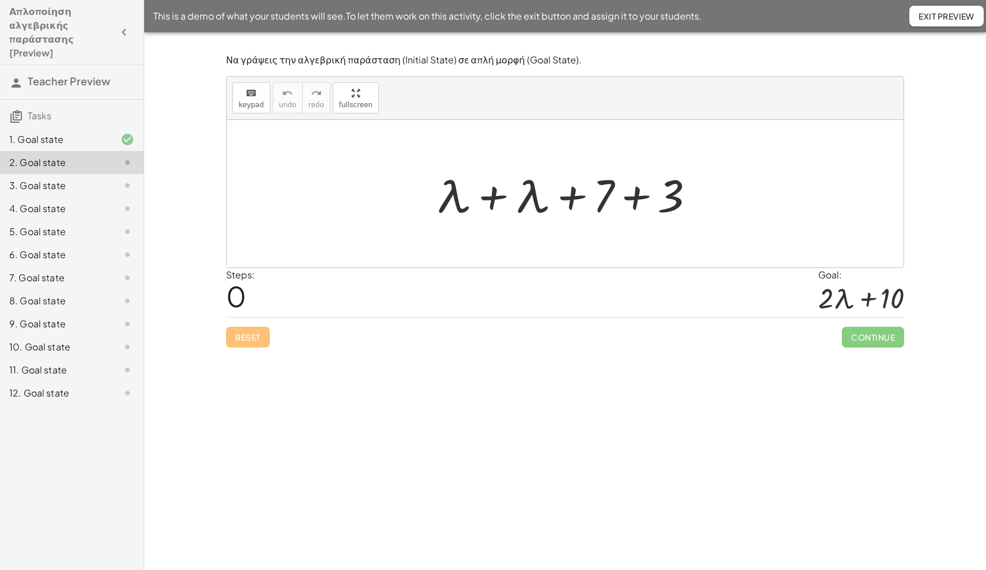
click at [571, 198] on div at bounding box center [570, 193] width 280 height 59
click at [495, 195] on div at bounding box center [570, 193] width 280 height 59
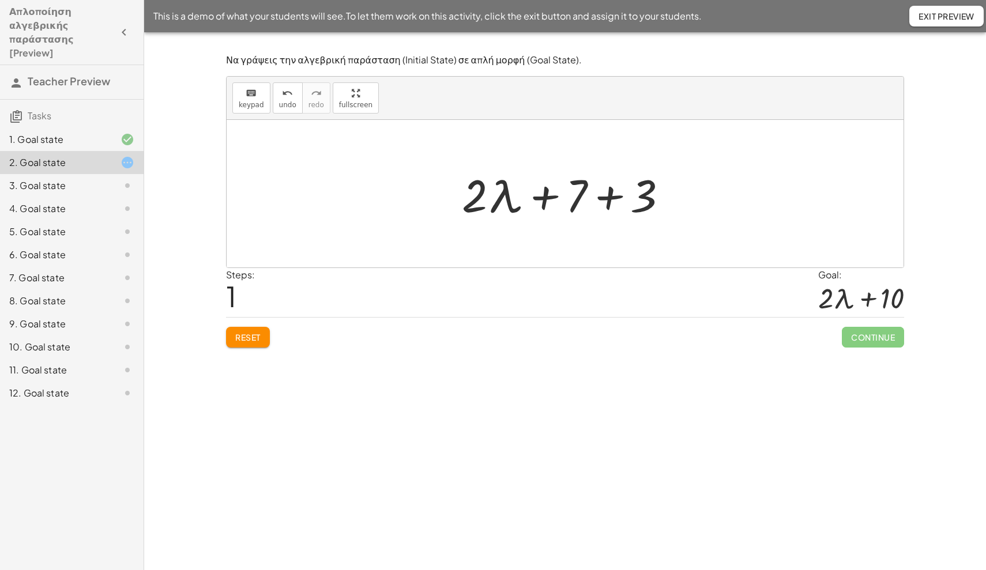
click at [606, 198] on div at bounding box center [569, 193] width 227 height 59
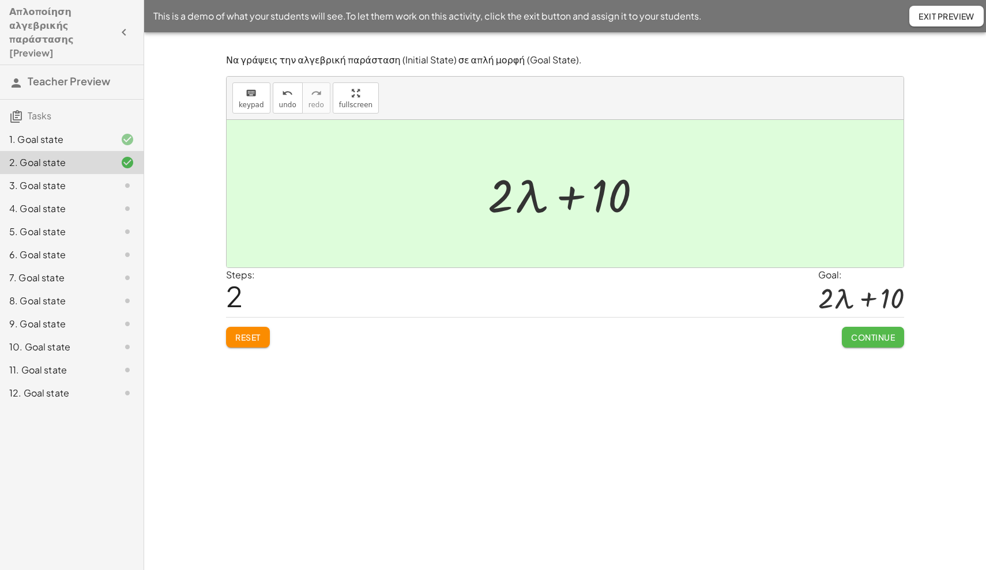
click at [870, 341] on span "Continue" at bounding box center [873, 337] width 44 height 10
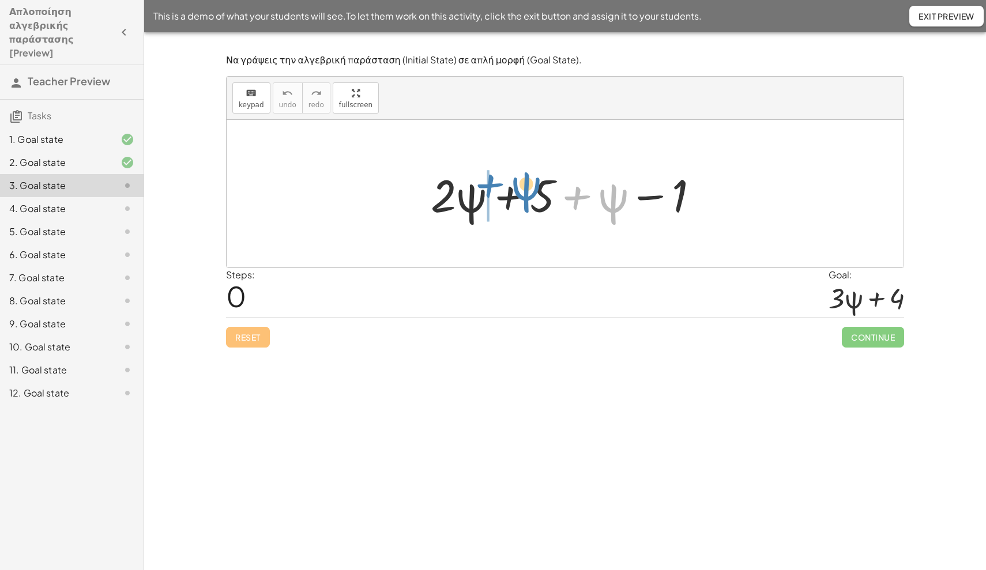
drag, startPoint x: 612, startPoint y: 208, endPoint x: 525, endPoint y: 197, distance: 87.8
click at [525, 197] on div at bounding box center [569, 193] width 288 height 59
click at [509, 196] on div at bounding box center [569, 193] width 288 height 59
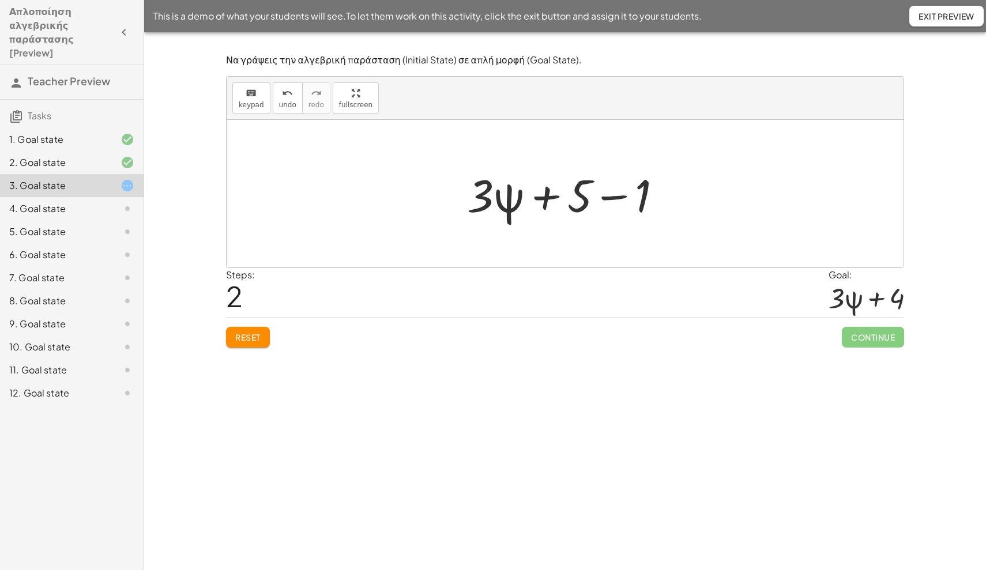
click at [604, 197] on div at bounding box center [569, 193] width 216 height 59
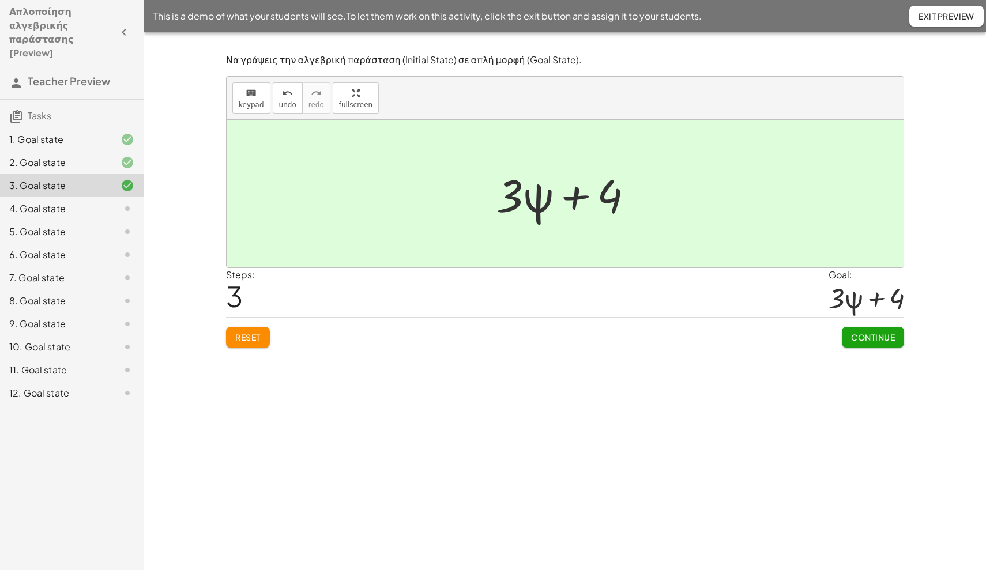
click at [874, 337] on span "Continue" at bounding box center [873, 337] width 44 height 10
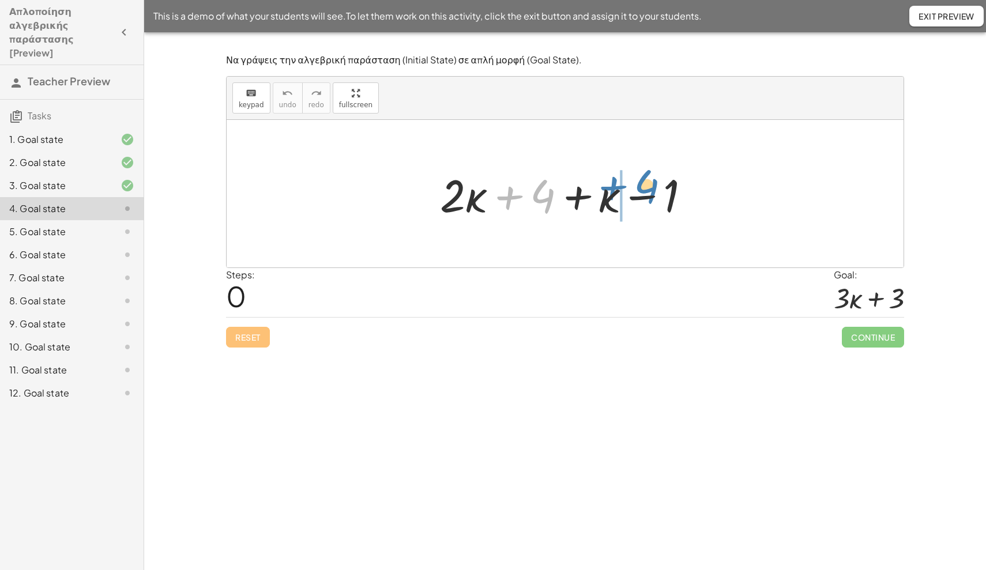
drag, startPoint x: 541, startPoint y: 197, endPoint x: 645, endPoint y: 187, distance: 104.3
click at [645, 187] on div at bounding box center [569, 193] width 271 height 59
click at [510, 199] on div at bounding box center [569, 193] width 271 height 59
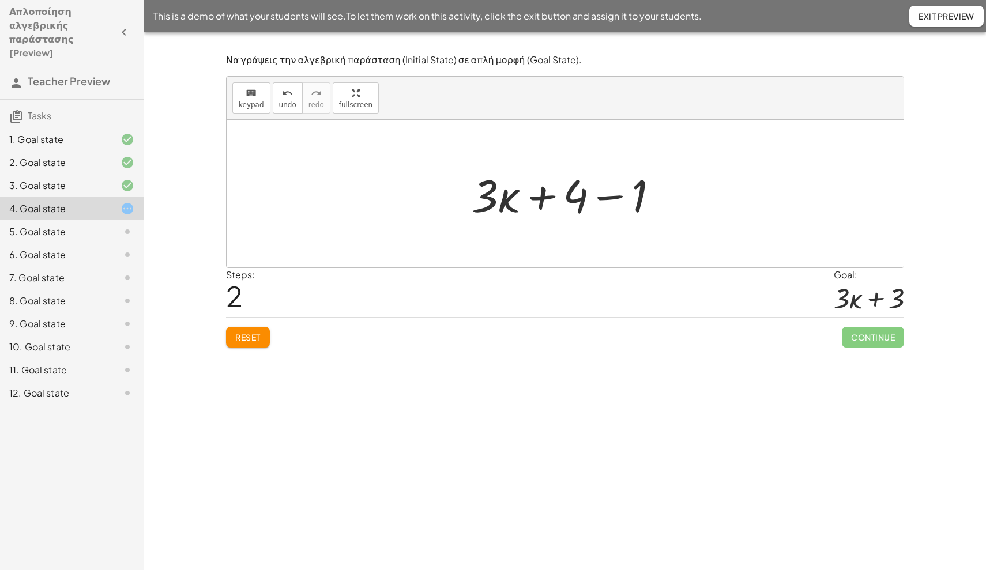
click at [609, 199] on div at bounding box center [569, 193] width 207 height 59
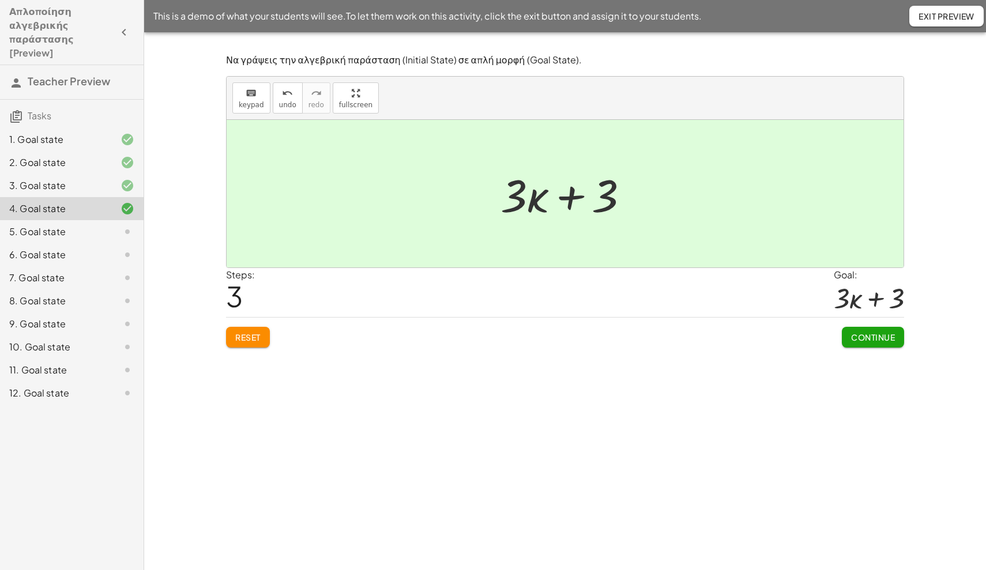
click at [859, 337] on span "Continue" at bounding box center [873, 337] width 44 height 10
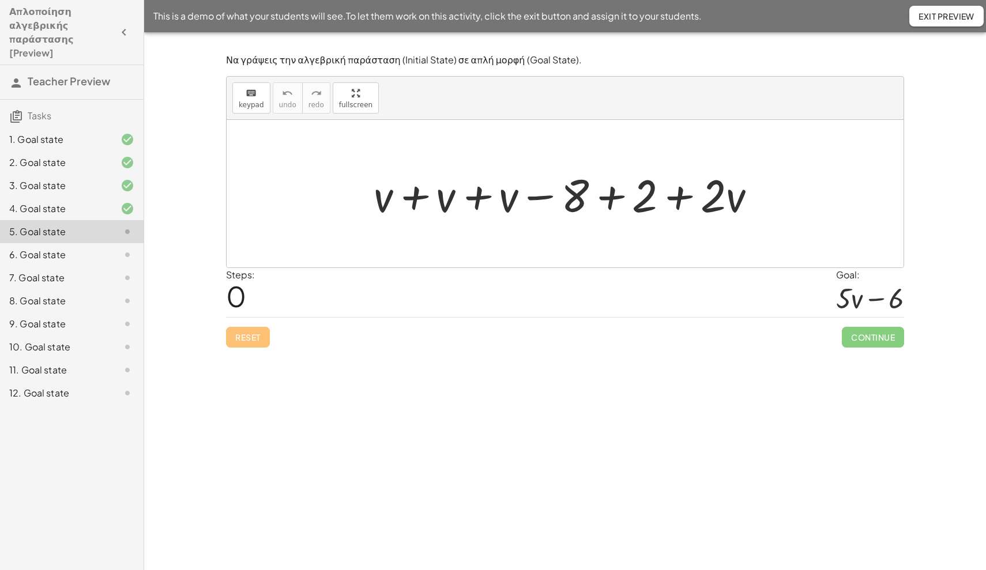
click at [415, 197] on div at bounding box center [569, 193] width 403 height 59
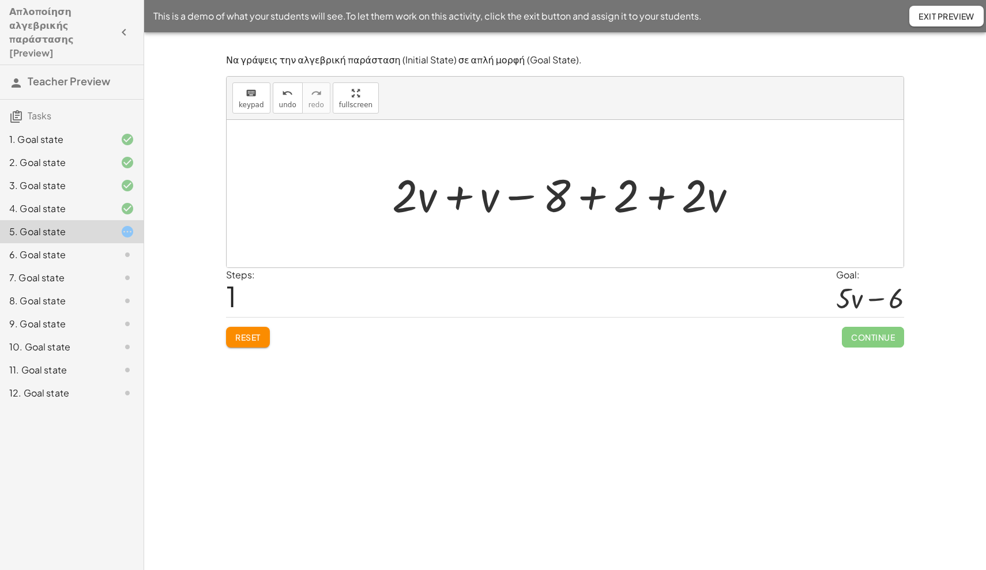
click at [464, 196] on div at bounding box center [569, 193] width 366 height 59
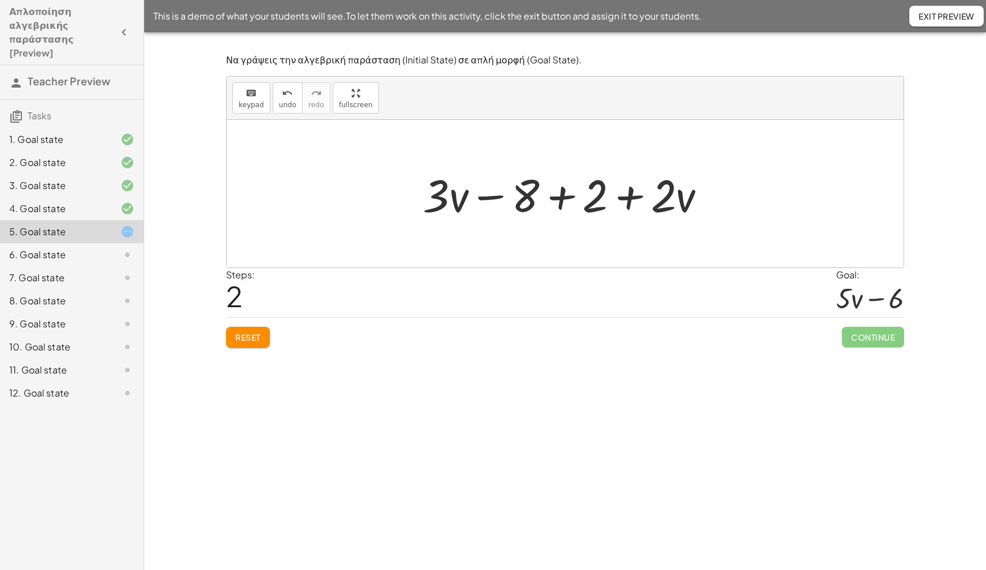
click at [558, 196] on div at bounding box center [569, 193] width 304 height 59
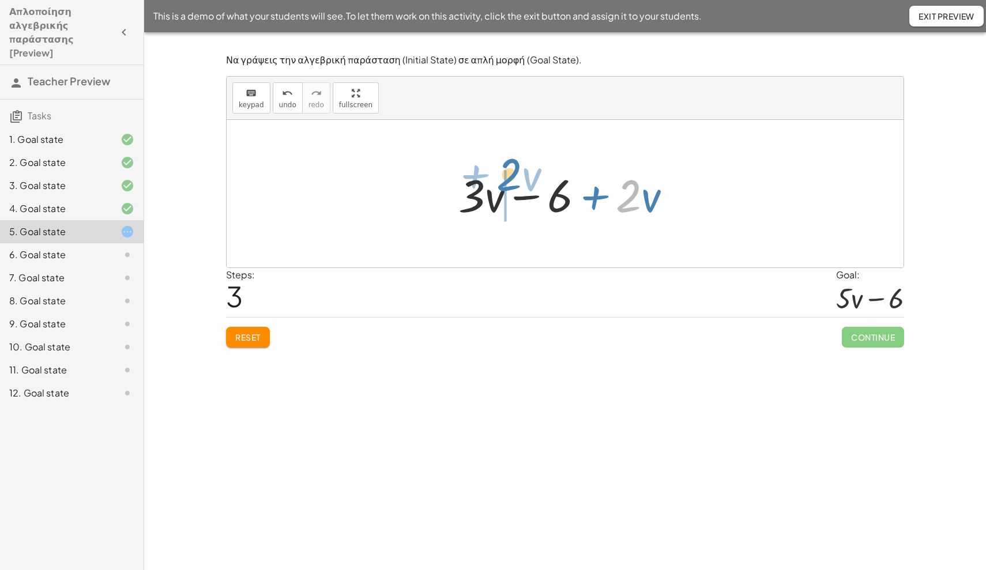
drag, startPoint x: 638, startPoint y: 194, endPoint x: 518, endPoint y: 174, distance: 121.0
click at [518, 174] on div at bounding box center [570, 193] width 234 height 59
click at [528, 197] on div at bounding box center [570, 193] width 234 height 59
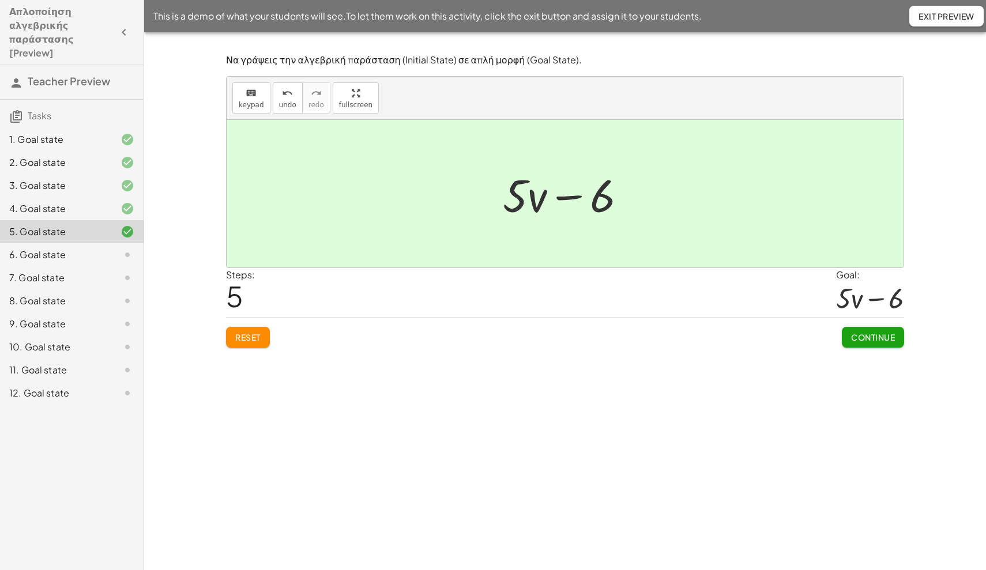
click at [871, 333] on span "Continue" at bounding box center [873, 337] width 44 height 10
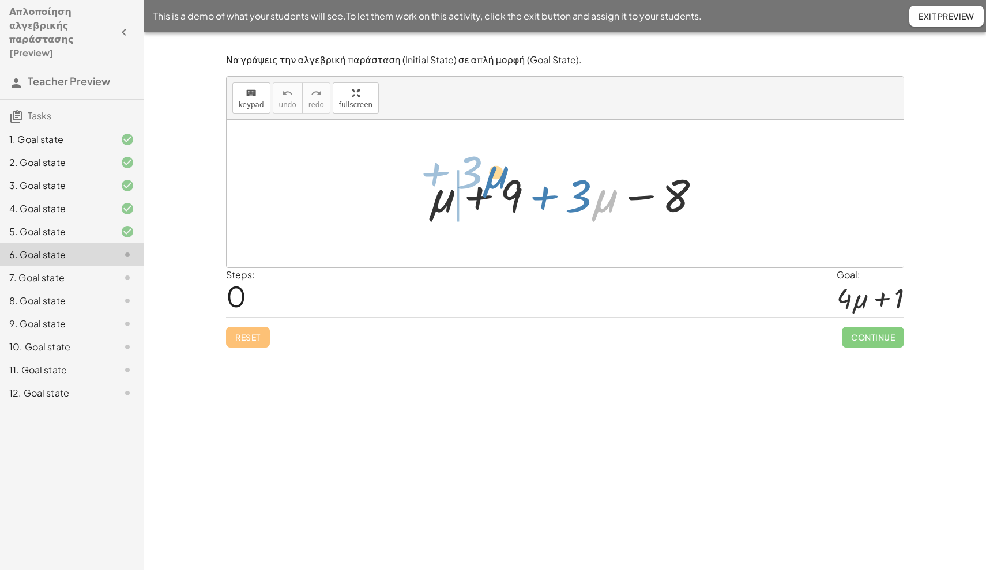
drag, startPoint x: 601, startPoint y: 206, endPoint x: 491, endPoint y: 183, distance: 112.0
click at [491, 183] on div at bounding box center [569, 193] width 293 height 59
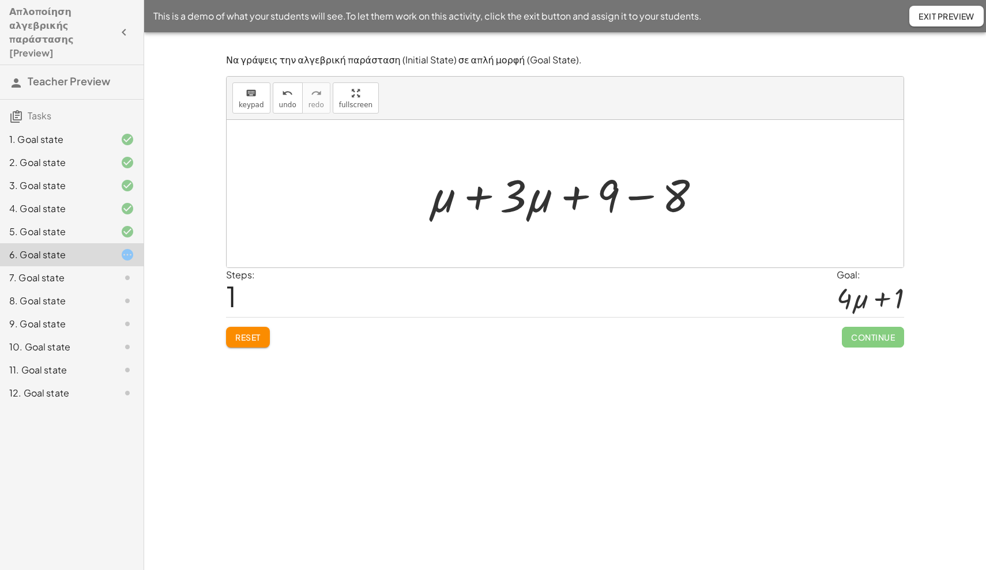
click at [480, 197] on div at bounding box center [569, 193] width 293 height 59
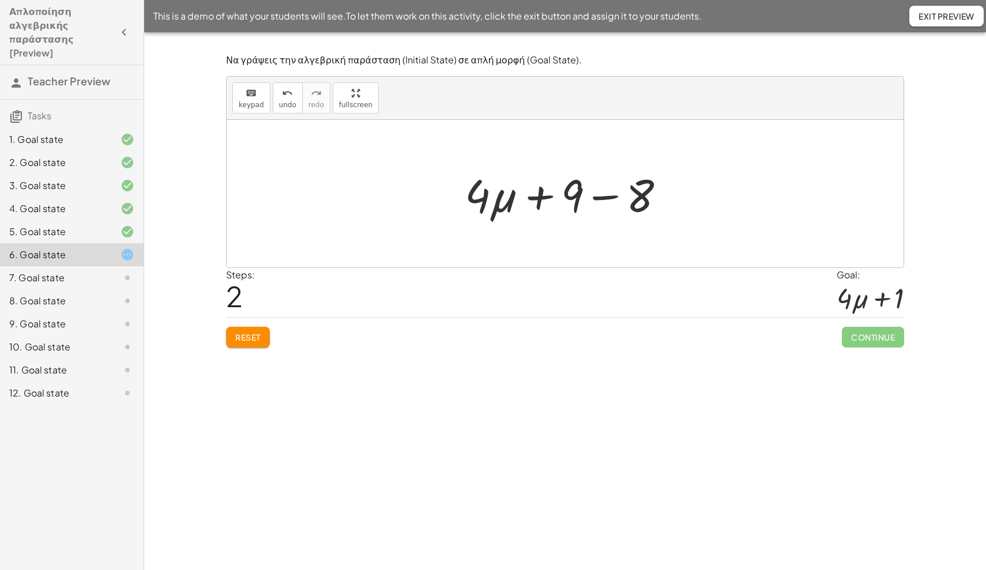
click at [607, 197] on div at bounding box center [569, 193] width 221 height 59
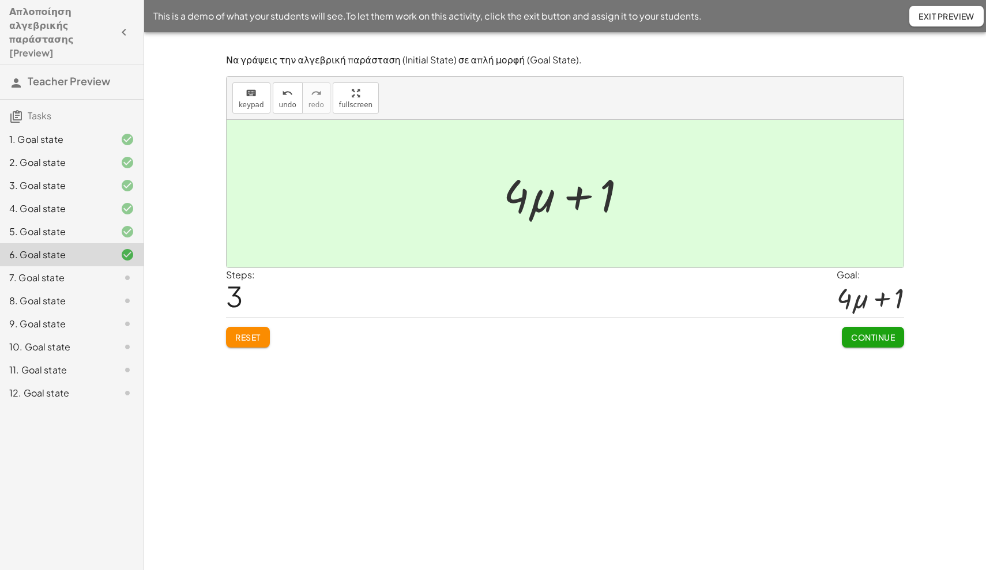
click at [861, 340] on span "Continue" at bounding box center [873, 337] width 44 height 10
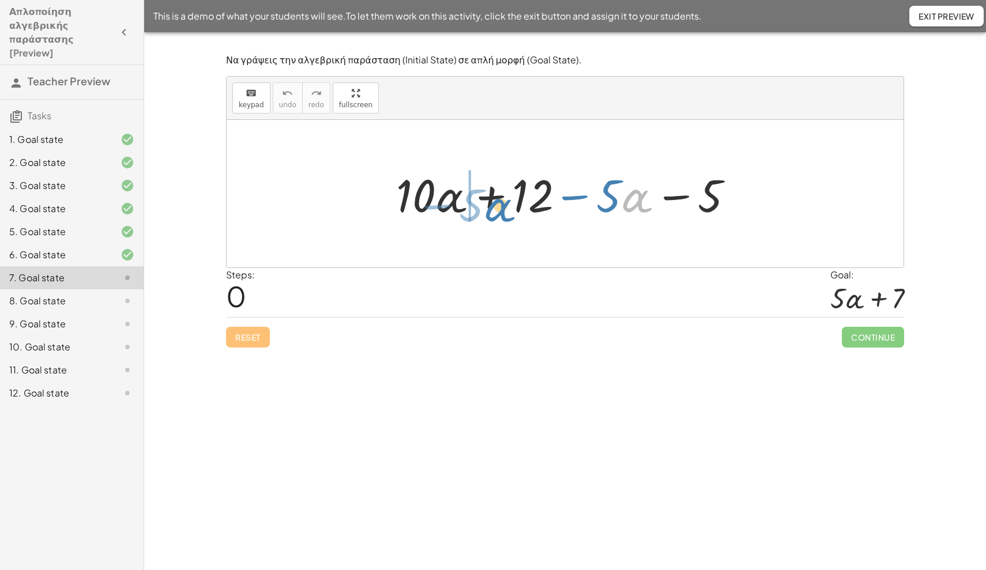
drag, startPoint x: 630, startPoint y: 210, endPoint x: 492, endPoint y: 220, distance: 137.6
click at [492, 220] on div at bounding box center [569, 193] width 358 height 59
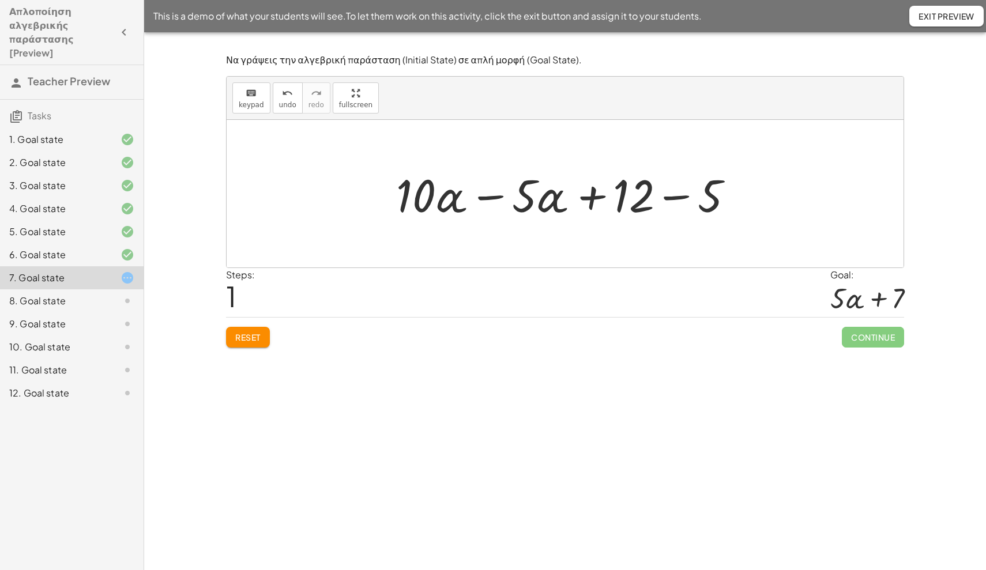
click at [490, 195] on div at bounding box center [569, 193] width 358 height 59
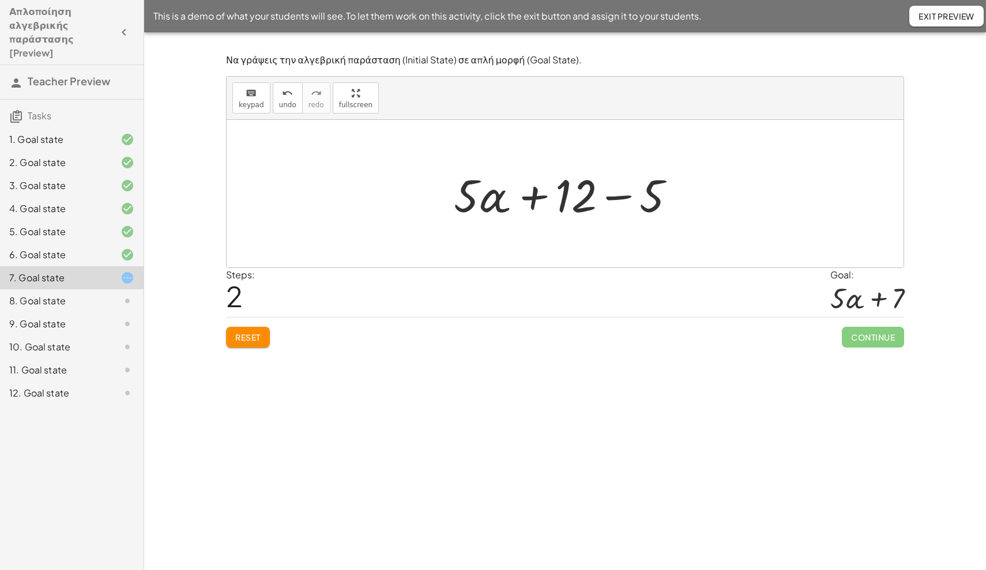
click at [610, 197] on div at bounding box center [569, 193] width 242 height 59
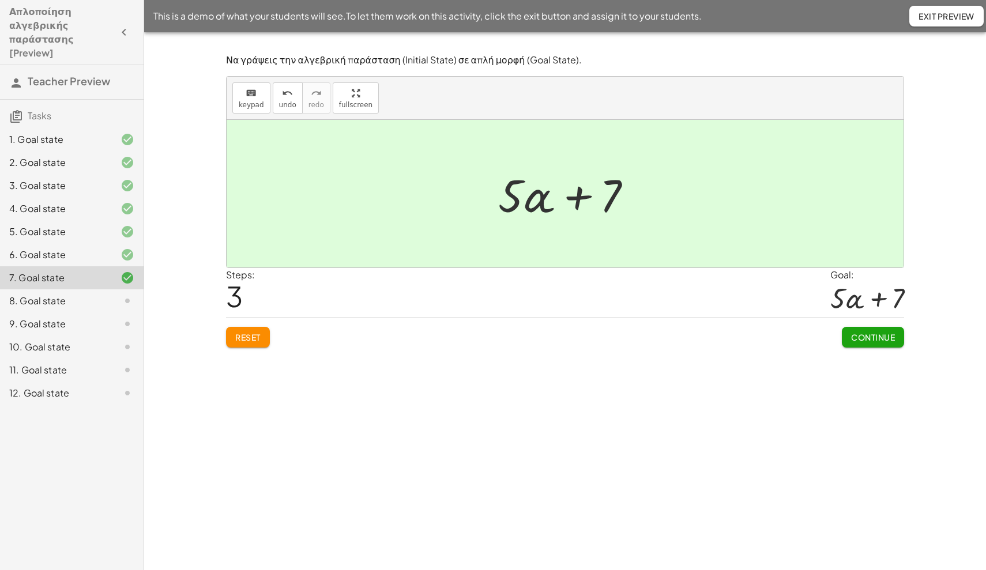
click at [854, 334] on span "Continue" at bounding box center [873, 337] width 44 height 10
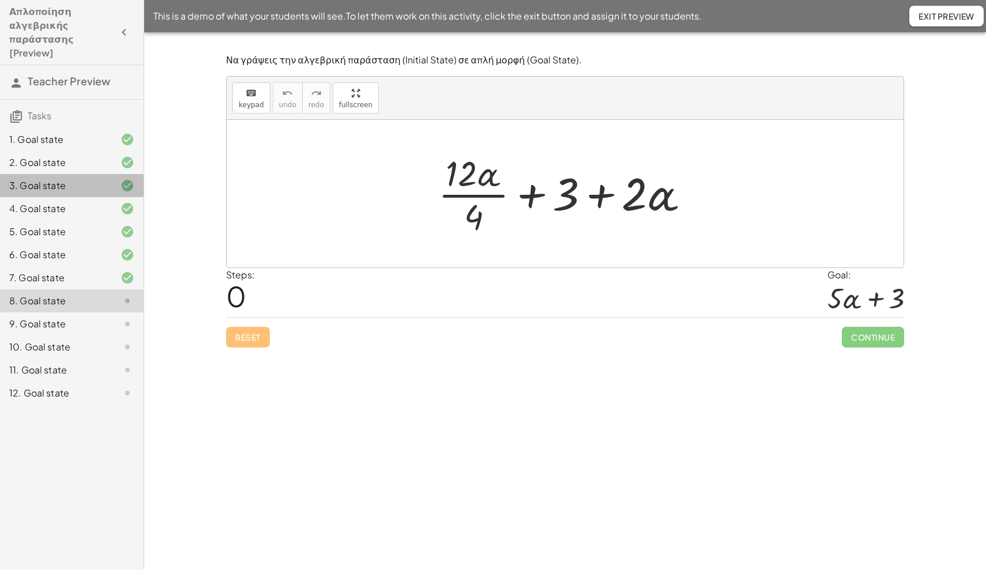
drag, startPoint x: 40, startPoint y: 163, endPoint x: 49, endPoint y: 157, distance: 11.2
click at [42, 220] on div "3. Goal state" at bounding box center [72, 231] width 144 height 23
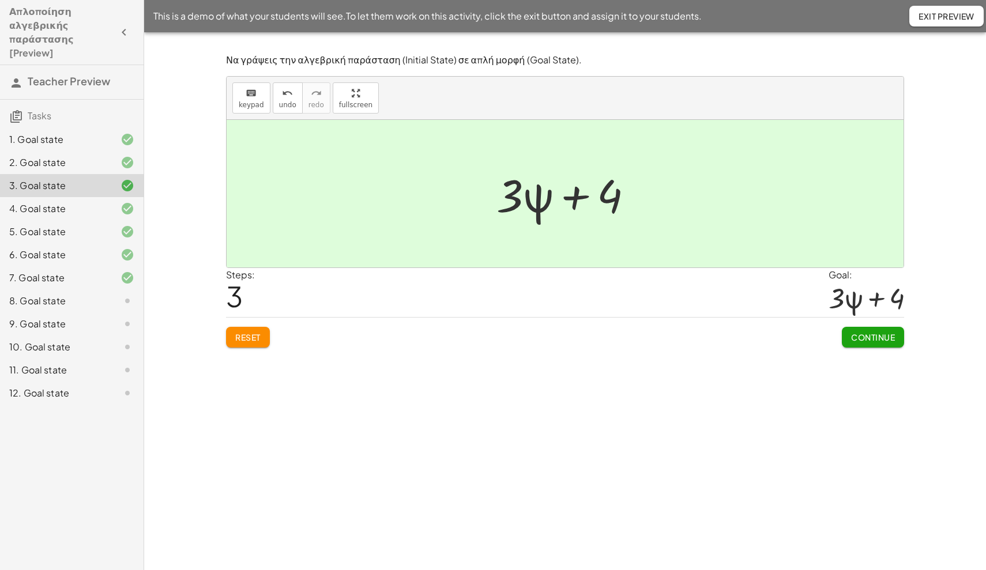
click at [241, 342] on span "Reset" at bounding box center [247, 337] width 25 height 10
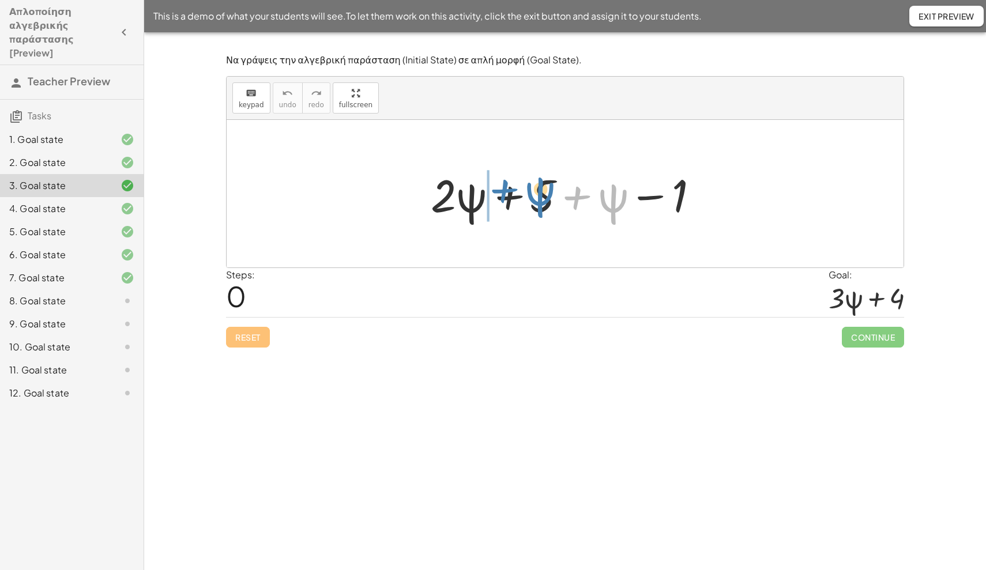
drag, startPoint x: 570, startPoint y: 197, endPoint x: 490, endPoint y: 193, distance: 80.3
click at [490, 193] on div at bounding box center [569, 193] width 288 height 59
click at [511, 196] on div at bounding box center [569, 193] width 288 height 59
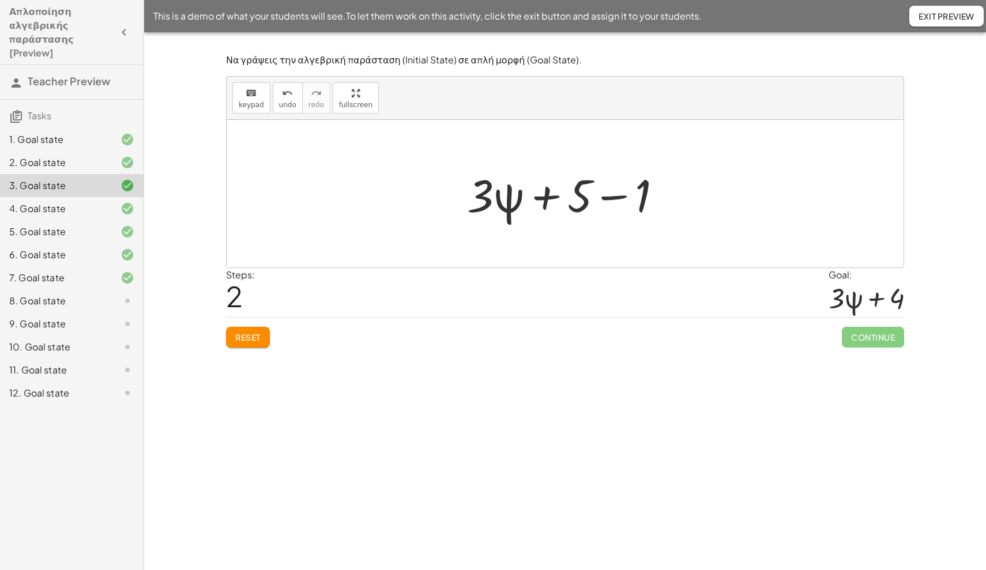
click at [611, 196] on div at bounding box center [569, 193] width 216 height 59
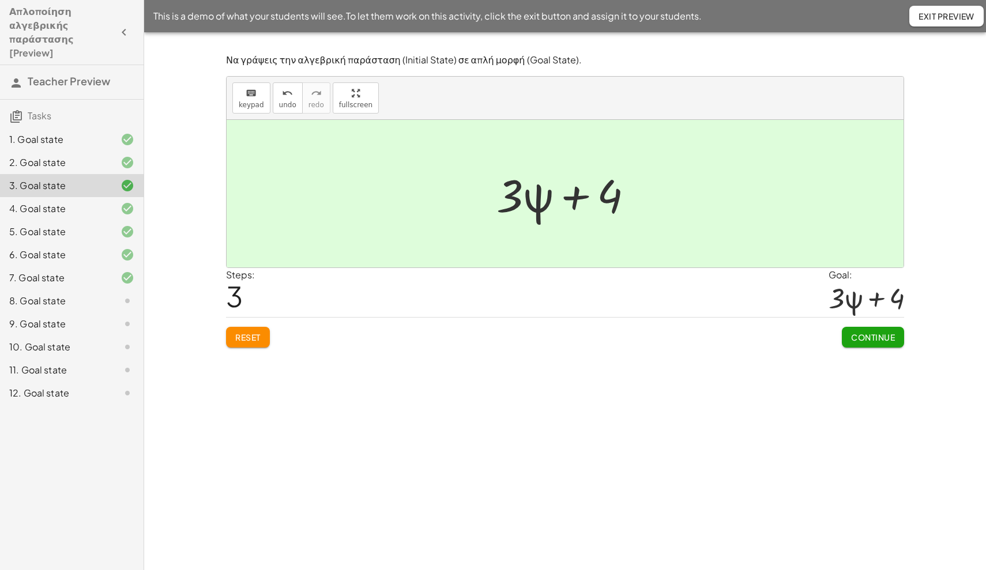
click at [42, 294] on div "8. Goal state" at bounding box center [55, 301] width 93 height 14
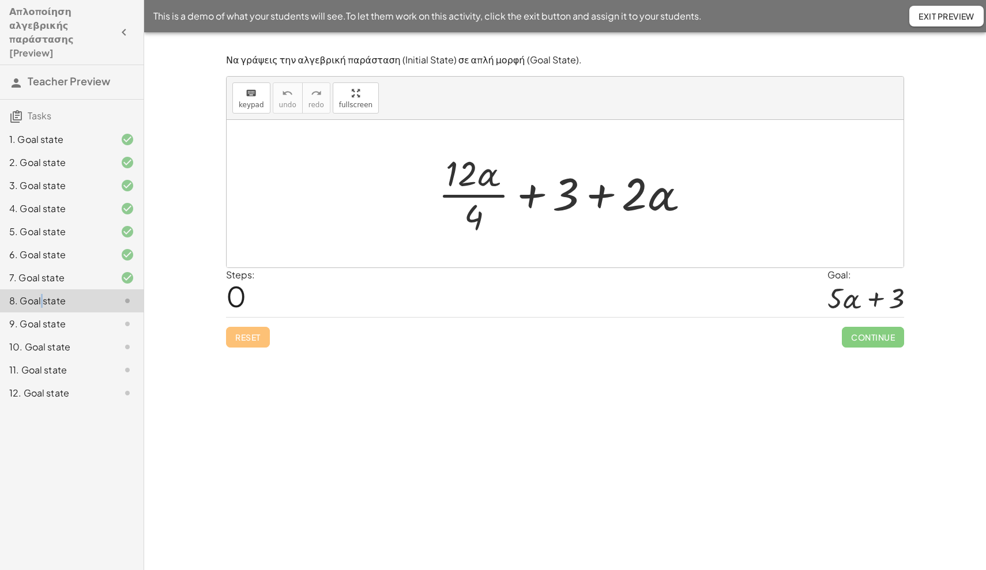
click at [460, 197] on div at bounding box center [570, 193] width 274 height 89
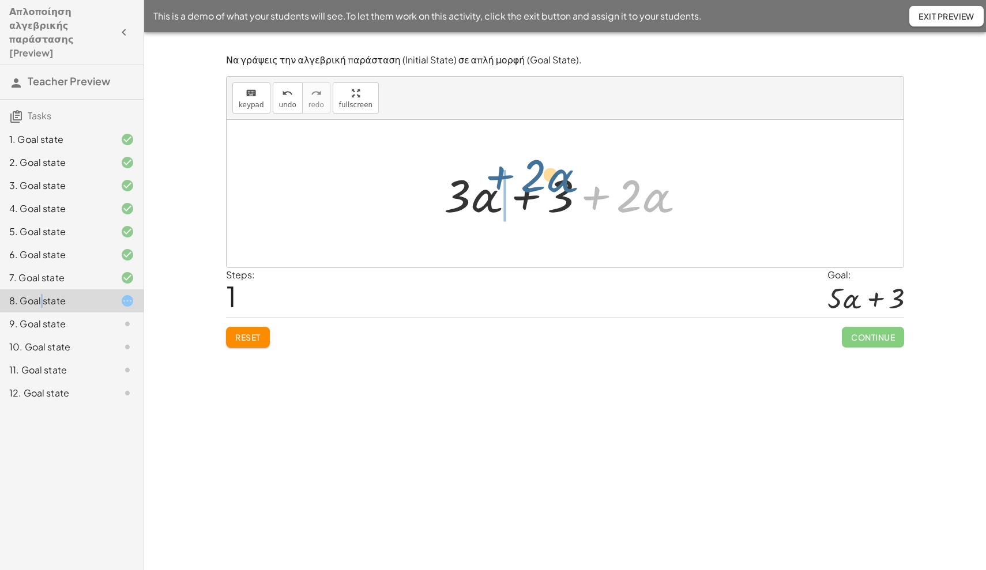
drag, startPoint x: 589, startPoint y: 198, endPoint x: 493, endPoint y: 179, distance: 97.7
click at [493, 179] on div at bounding box center [569, 193] width 263 height 59
click at [525, 196] on div at bounding box center [569, 193] width 263 height 59
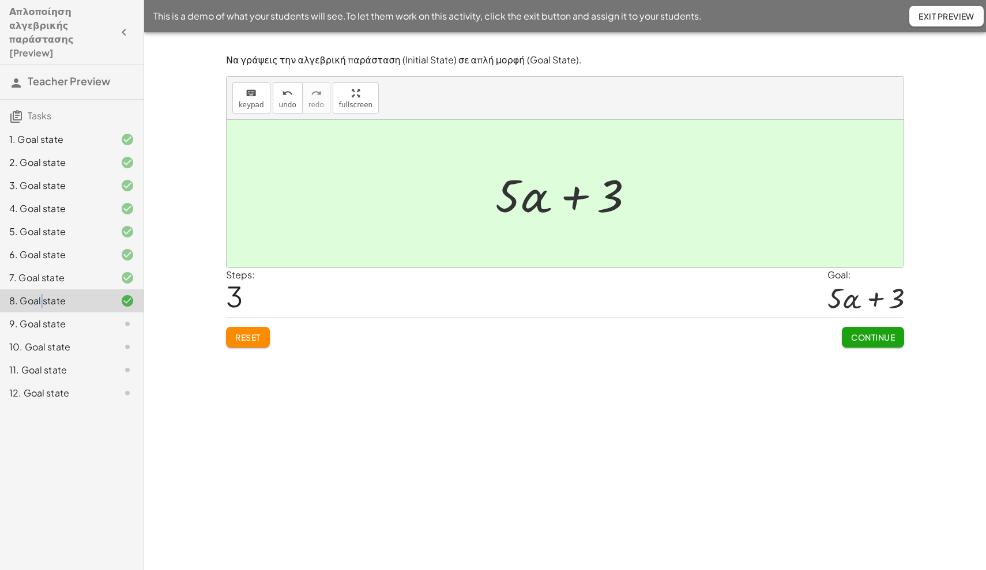
click at [875, 344] on button "Continue" at bounding box center [873, 337] width 62 height 21
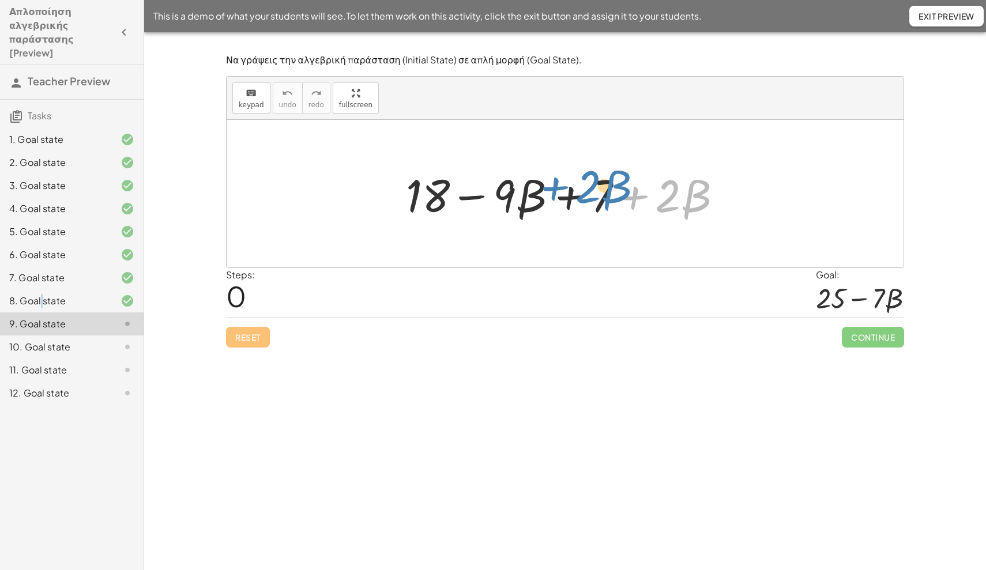
drag, startPoint x: 631, startPoint y: 197, endPoint x: 552, endPoint y: 190, distance: 79.8
click at [552, 190] on div at bounding box center [569, 193] width 339 height 59
drag, startPoint x: 631, startPoint y: 198, endPoint x: 524, endPoint y: 185, distance: 108.1
click at [524, 185] on div at bounding box center [569, 193] width 339 height 59
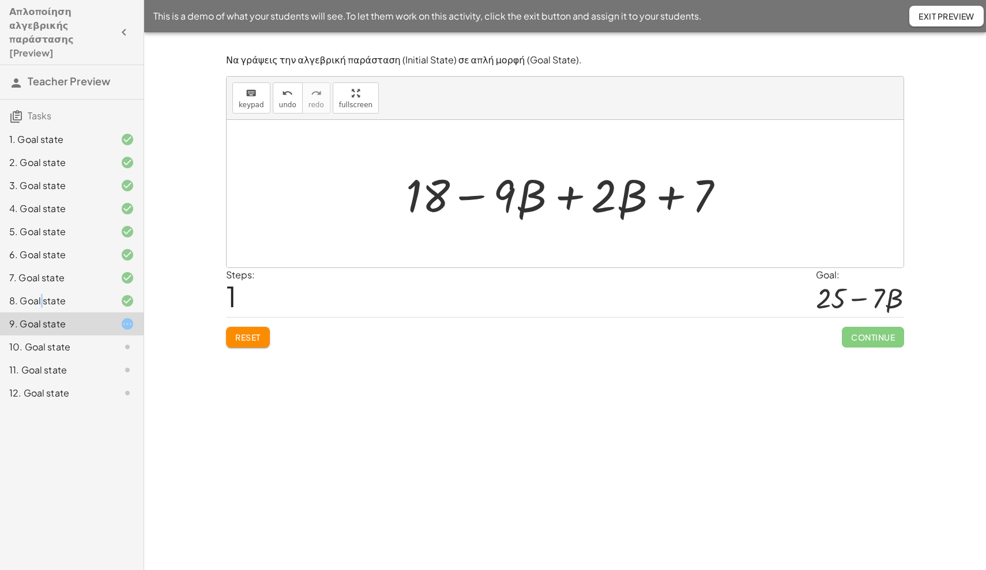
click at [572, 195] on div at bounding box center [569, 193] width 339 height 59
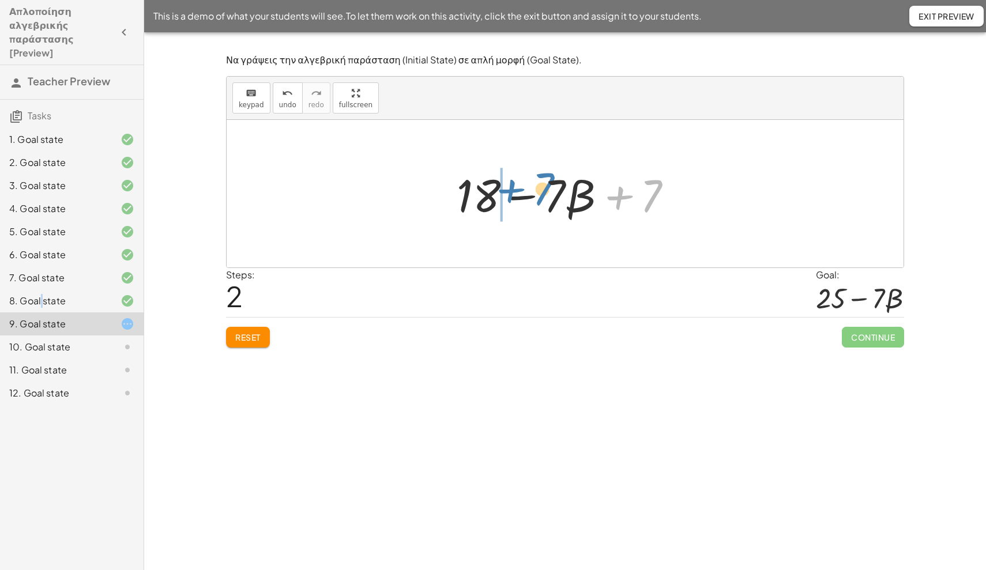
drag, startPoint x: 615, startPoint y: 192, endPoint x: 515, endPoint y: 191, distance: 100.4
click at [515, 191] on div at bounding box center [569, 193] width 236 height 59
click at [587, 201] on div at bounding box center [569, 193] width 236 height 59
click at [579, 193] on div at bounding box center [569, 193] width 236 height 59
click at [520, 200] on div at bounding box center [569, 193] width 236 height 59
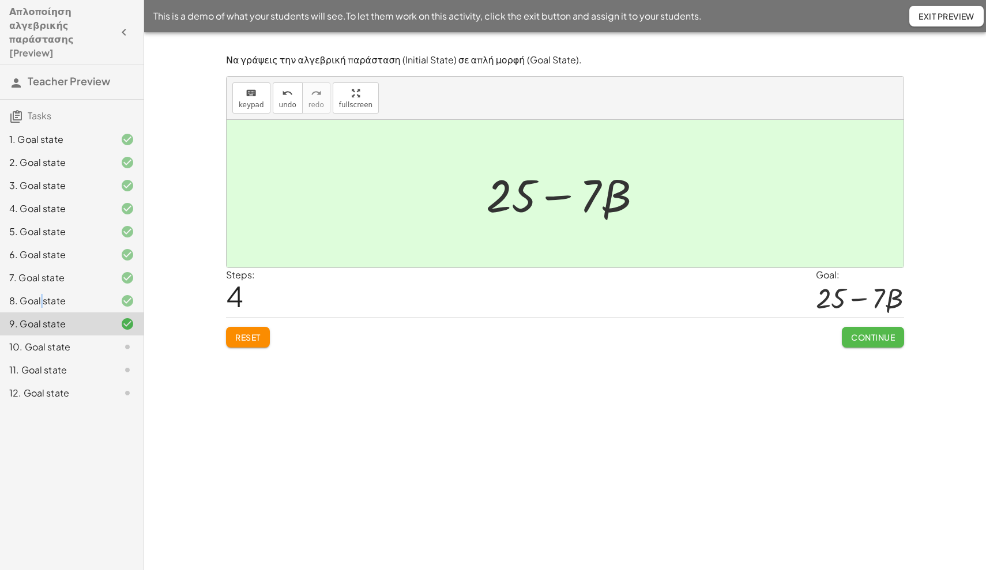
click at [865, 337] on span "Continue" at bounding box center [873, 337] width 44 height 10
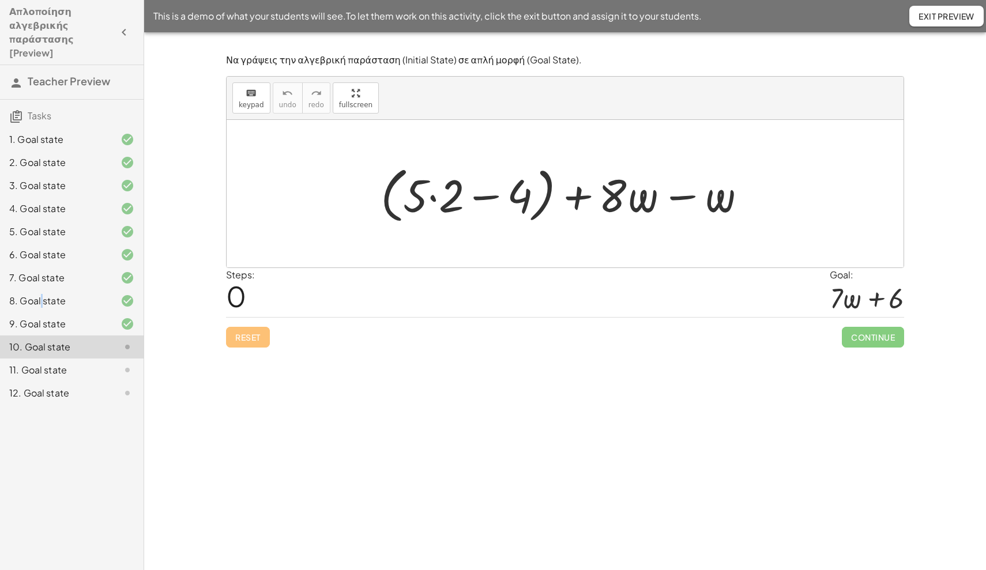
click at [437, 197] on div at bounding box center [569, 194] width 389 height 66
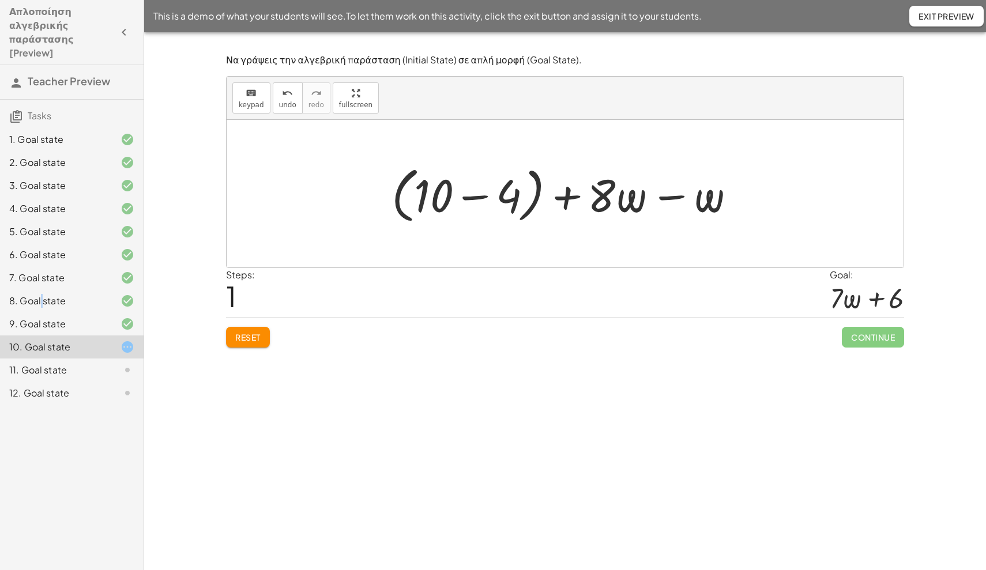
click at [470, 198] on div at bounding box center [569, 194] width 367 height 66
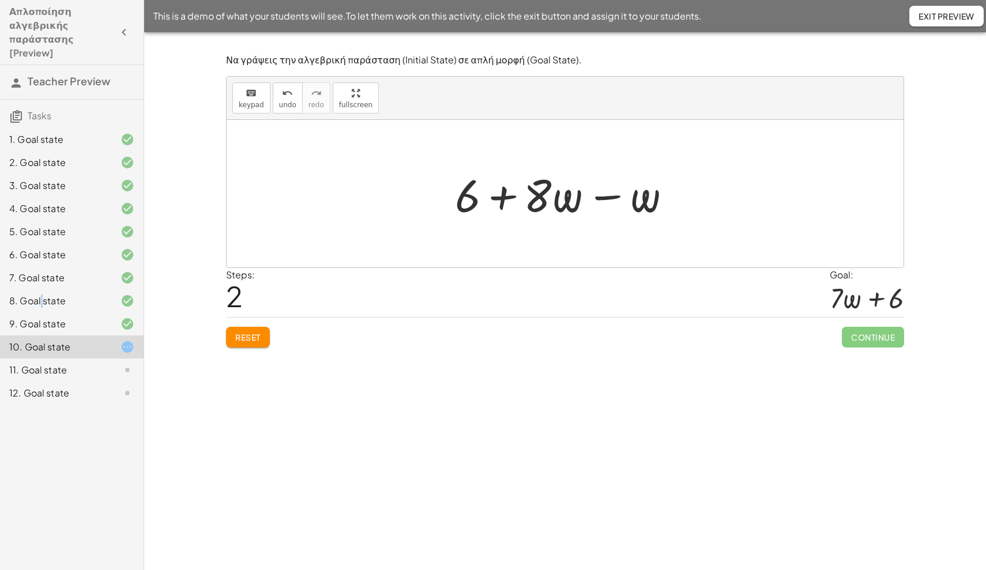
click at [616, 198] on div at bounding box center [569, 193] width 240 height 59
drag, startPoint x: 507, startPoint y: 197, endPoint x: 656, endPoint y: 203, distance: 148.9
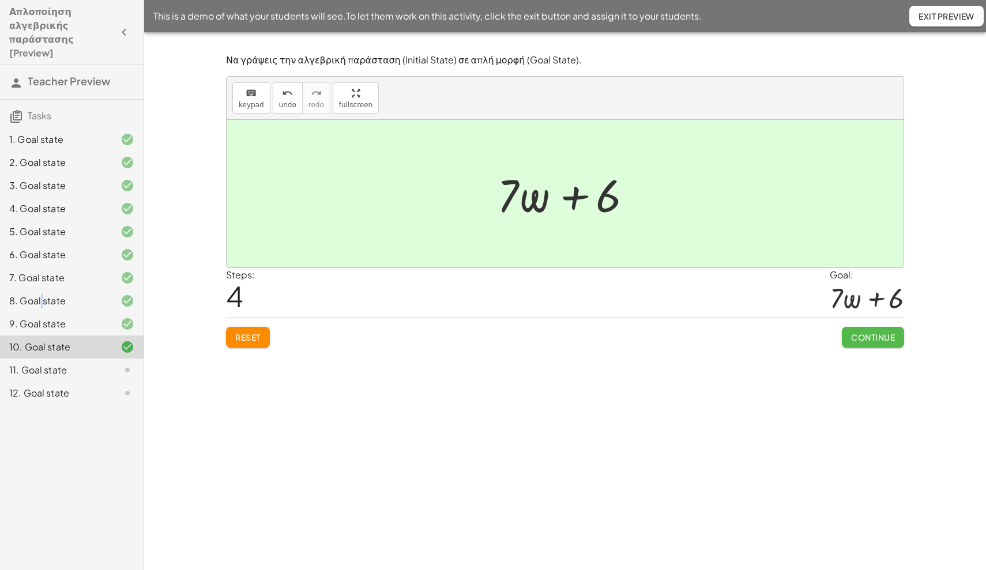
click at [880, 328] on button "Continue" at bounding box center [873, 337] width 62 height 21
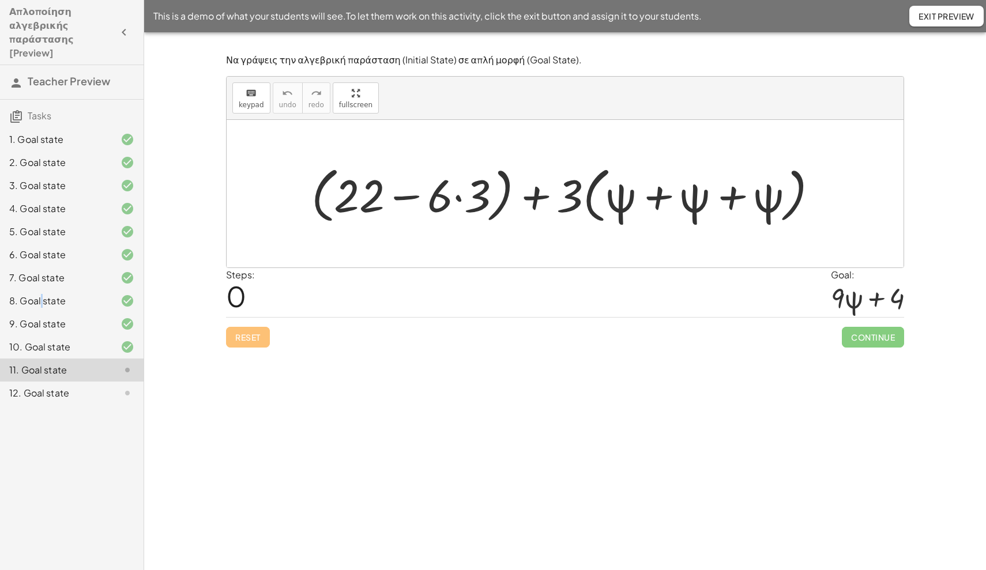
click at [456, 197] on div at bounding box center [570, 194] width 528 height 66
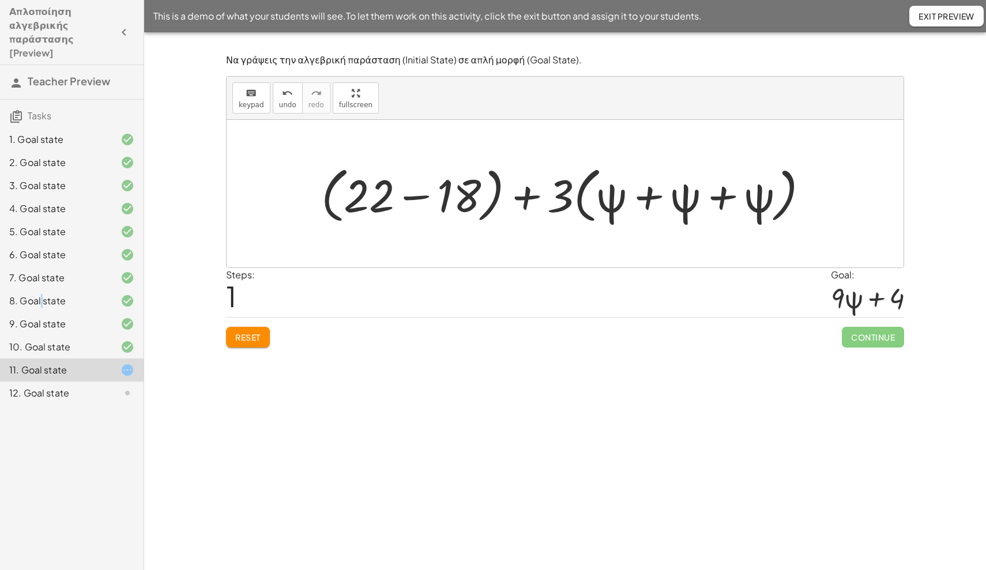
click at [416, 197] on div at bounding box center [569, 194] width 508 height 66
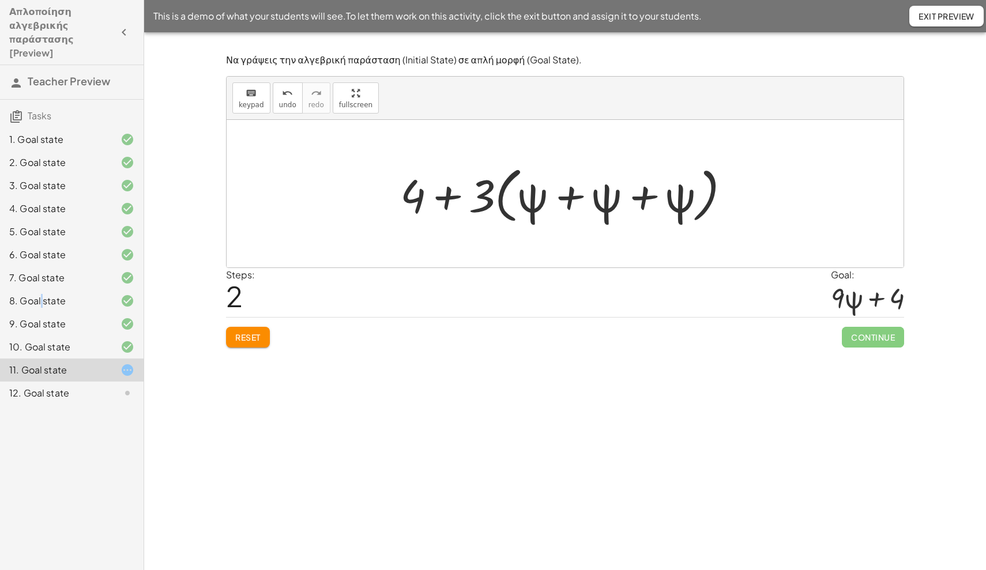
click at [563, 201] on div at bounding box center [569, 194] width 351 height 66
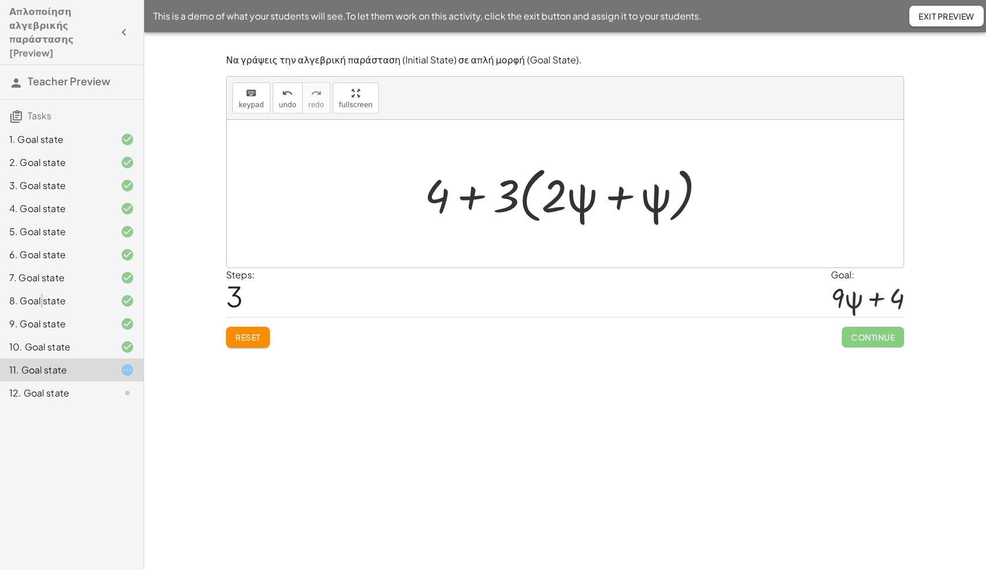
click at [615, 197] on div at bounding box center [570, 194] width 302 height 66
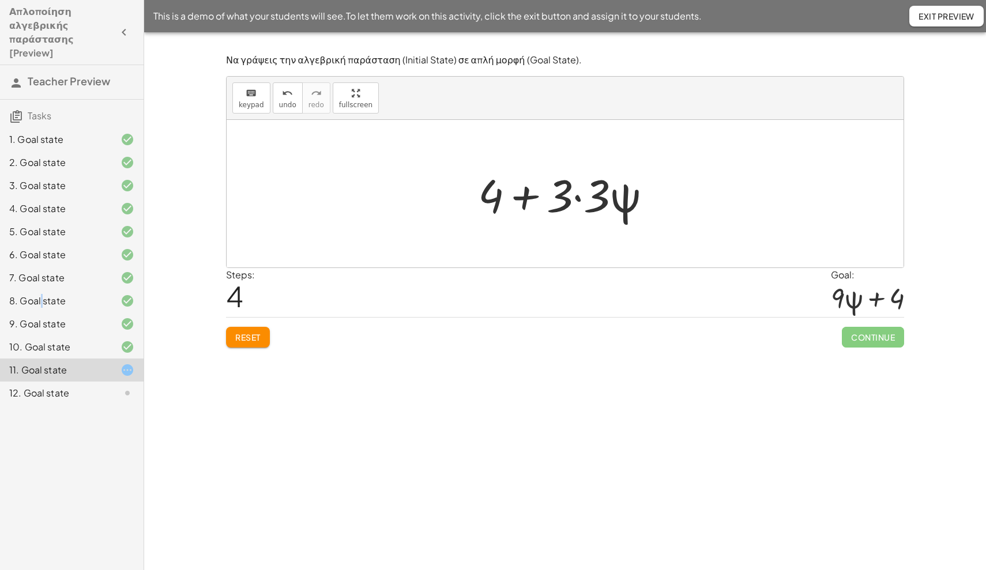
click at [582, 196] on div at bounding box center [569, 193] width 194 height 59
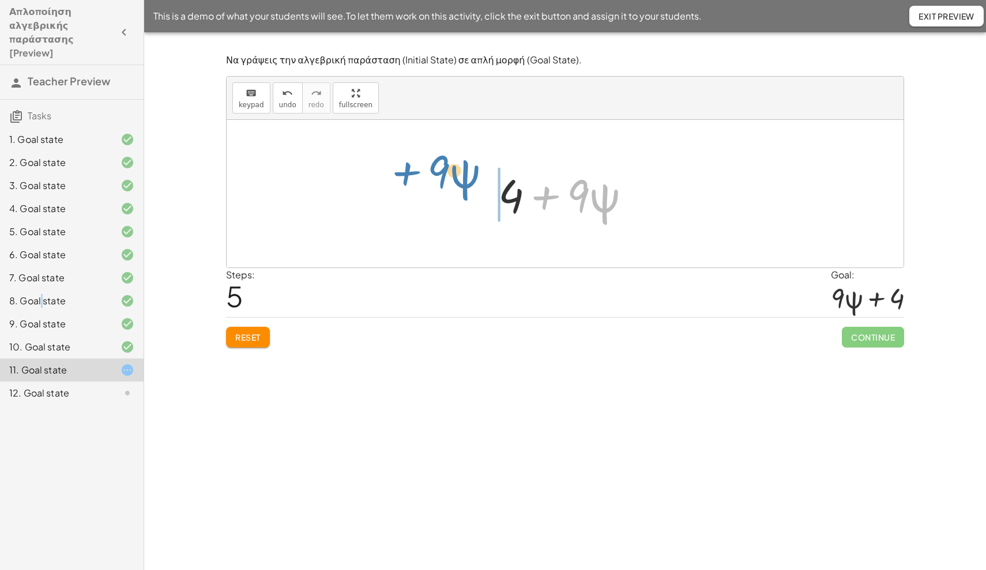
drag, startPoint x: 535, startPoint y: 197, endPoint x: 396, endPoint y: 173, distance: 141.0
click at [396, 173] on div "+ ( + 22 − · 6 · 3 ) + · 3 · ( + ψ + ψ + ψ ) + ( + 22 − 18 ) + · 3 · ( + ψ + ψ …" at bounding box center [565, 194] width 677 height 148
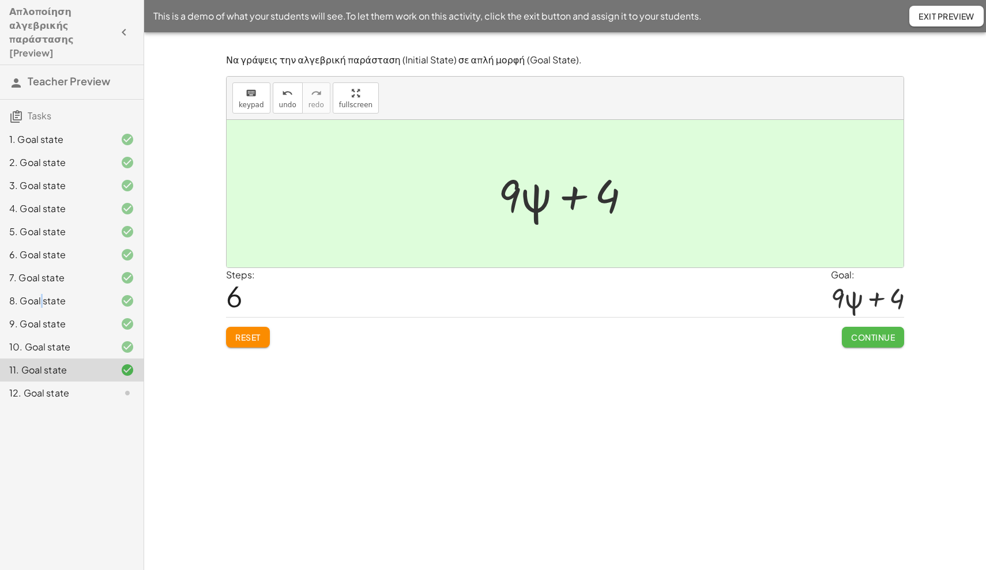
click at [862, 338] on span "Continue" at bounding box center [873, 337] width 44 height 10
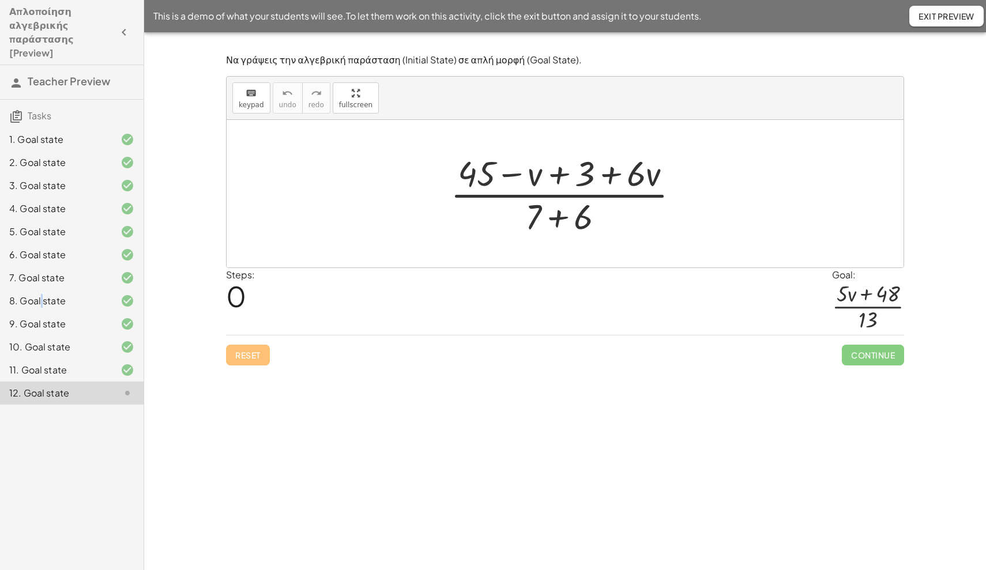
click at [561, 223] on div at bounding box center [570, 193] width 250 height 89
drag, startPoint x: 652, startPoint y: 177, endPoint x: 571, endPoint y: 181, distance: 80.8
click at [571, 181] on div at bounding box center [570, 193] width 250 height 89
click at [559, 173] on div at bounding box center [570, 193] width 250 height 89
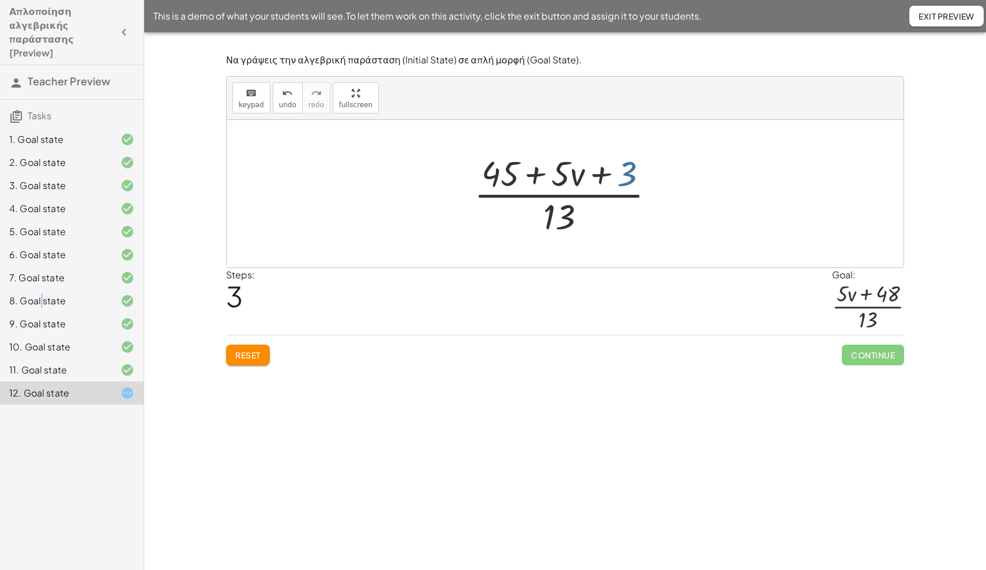
click at [626, 170] on div at bounding box center [569, 193] width 202 height 89
drag, startPoint x: 494, startPoint y: 176, endPoint x: 641, endPoint y: 170, distance: 147.2
click at [641, 170] on div at bounding box center [569, 193] width 202 height 89
click at [585, 175] on div at bounding box center [569, 193] width 202 height 89
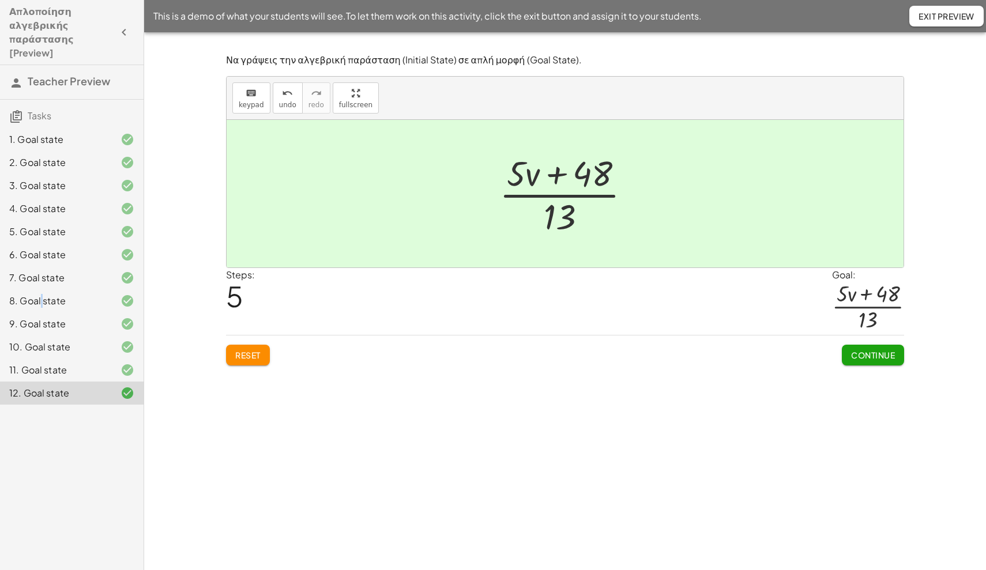
click at [873, 348] on button "Continue" at bounding box center [873, 355] width 62 height 21
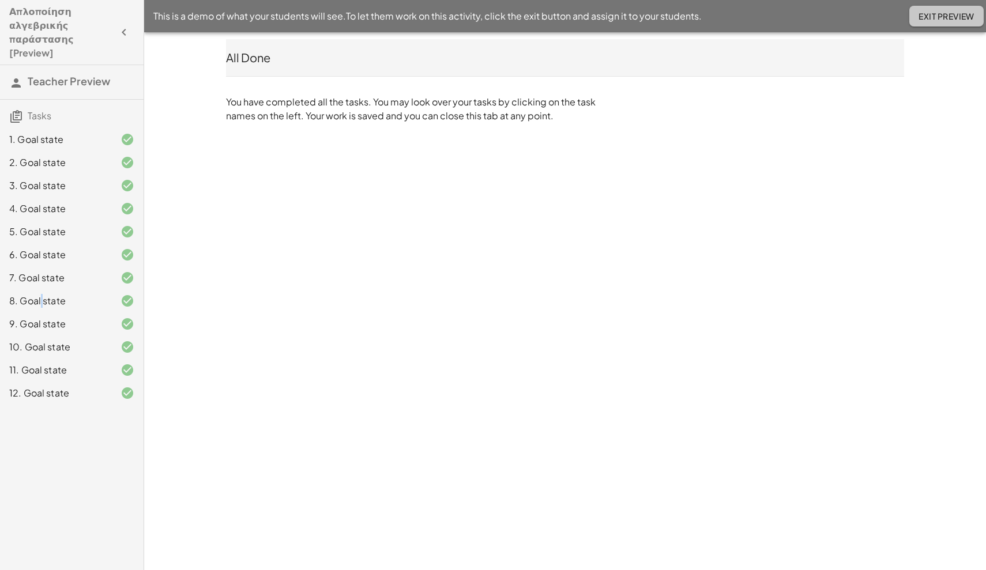
click at [960, 22] on button "Exit Preview" at bounding box center [946, 16] width 74 height 21
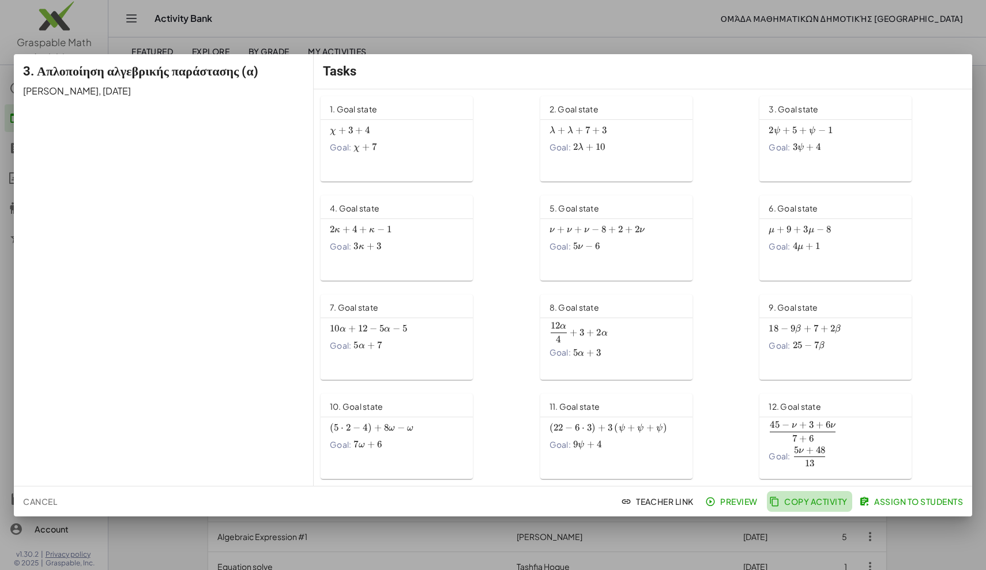
click at [828, 501] on span "Copy Activity" at bounding box center [810, 502] width 76 height 10
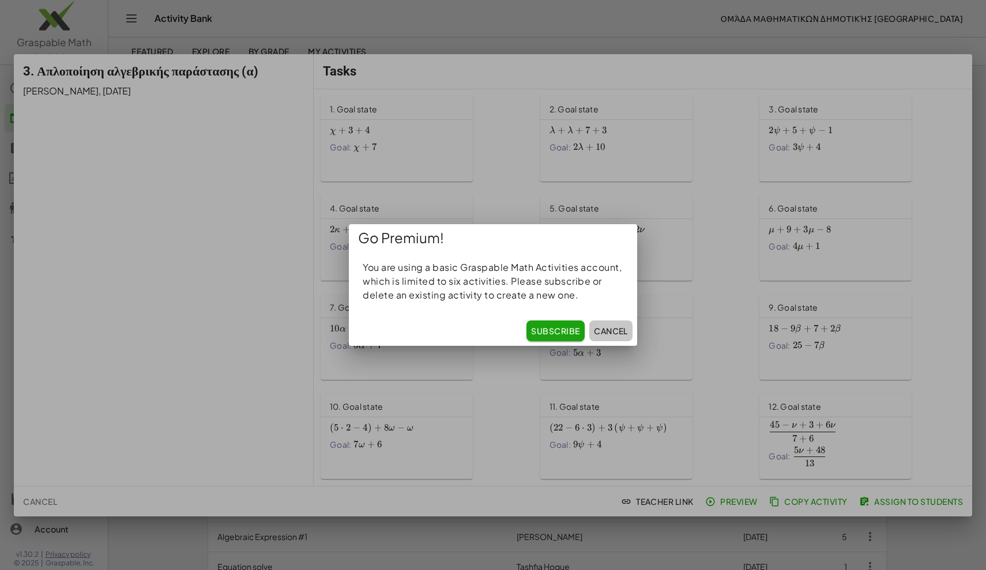
click at [600, 325] on button "Cancel" at bounding box center [610, 331] width 43 height 21
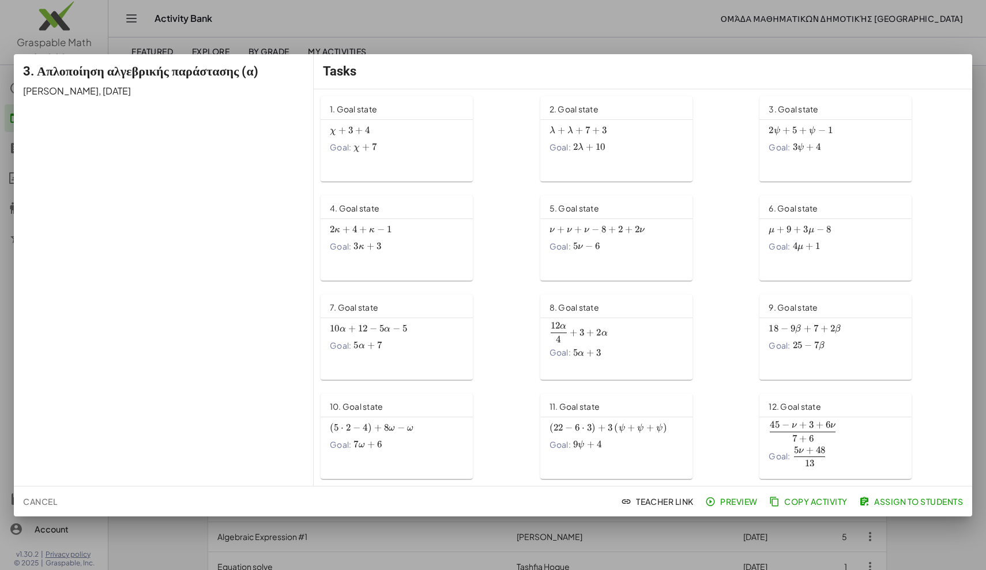
click at [159, 22] on div at bounding box center [493, 285] width 986 height 570
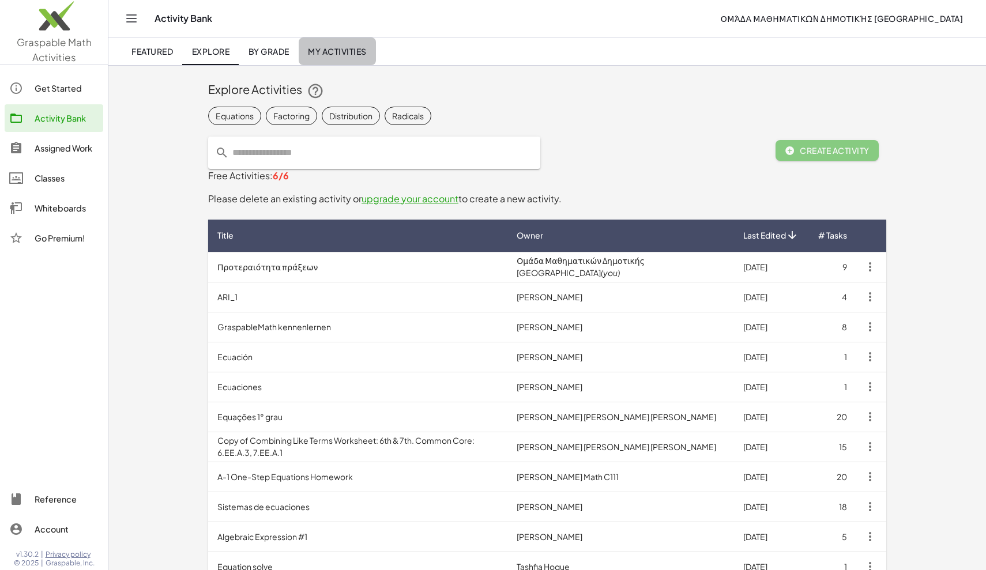
click at [329, 47] on span "My Activities" at bounding box center [337, 51] width 59 height 10
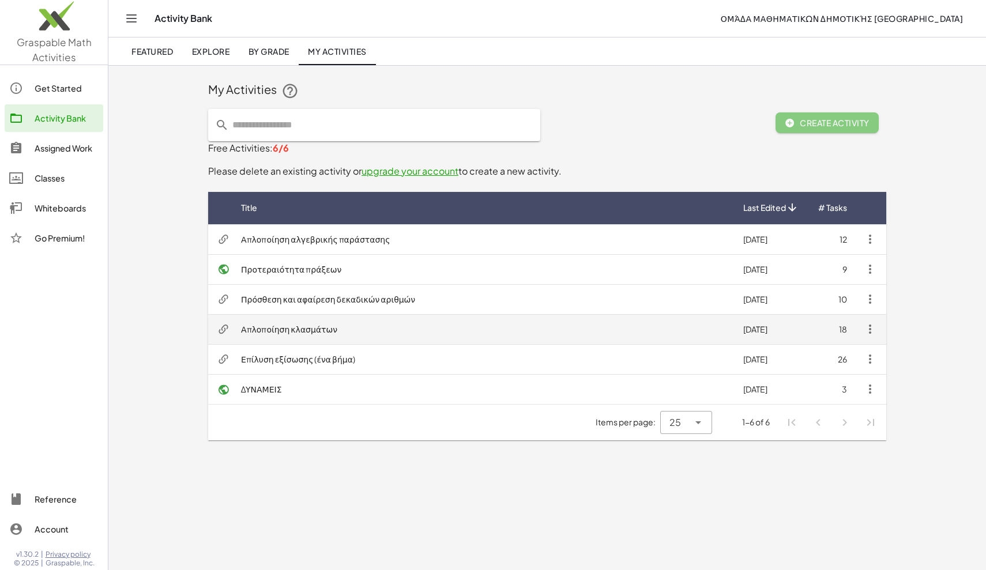
click at [318, 330] on td "Απλοποίηση κλασμάτων" at bounding box center [483, 329] width 502 height 30
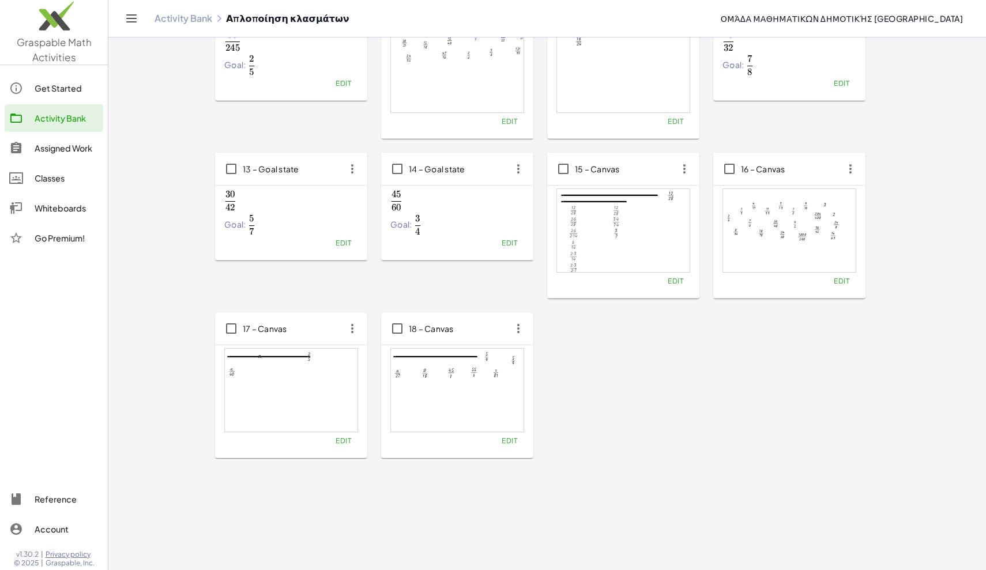
scroll to position [386, 0]
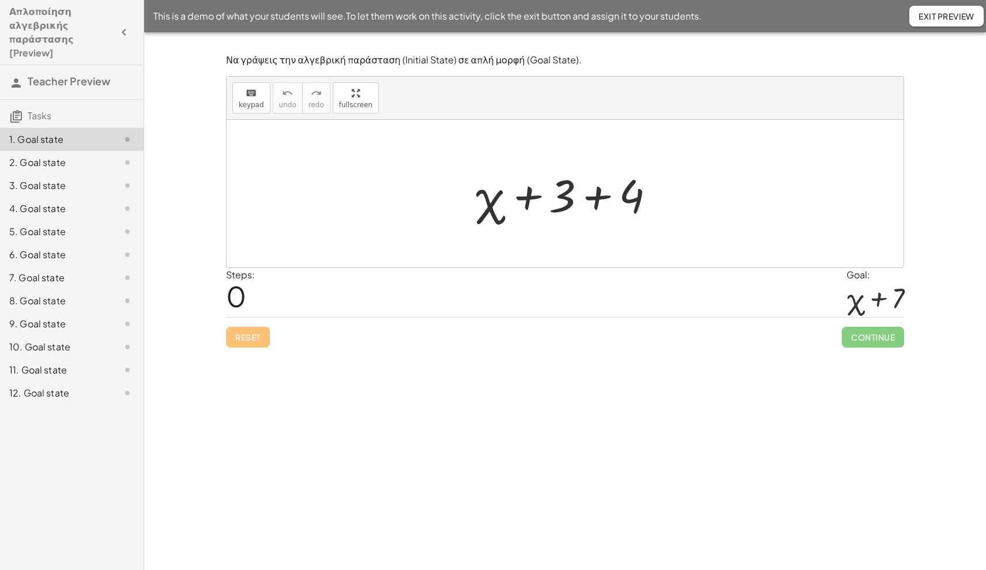
click at [44, 179] on div "3. Goal state" at bounding box center [55, 186] width 93 height 14
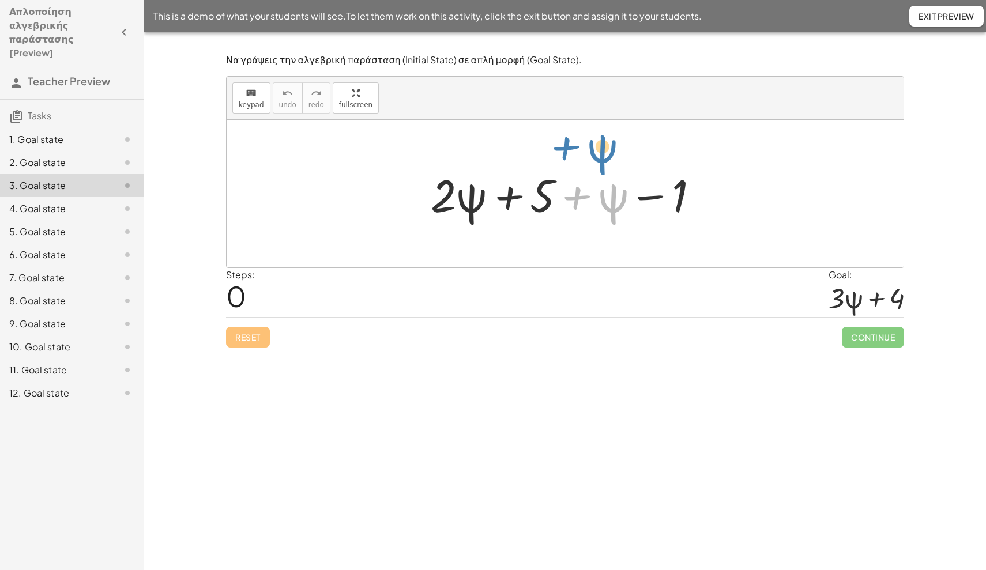
drag, startPoint x: 575, startPoint y: 201, endPoint x: 564, endPoint y: 151, distance: 50.8
click at [564, 151] on div "+ ψ + · 2 · ψ + 5 + ψ − 1" at bounding box center [565, 194] width 677 height 148
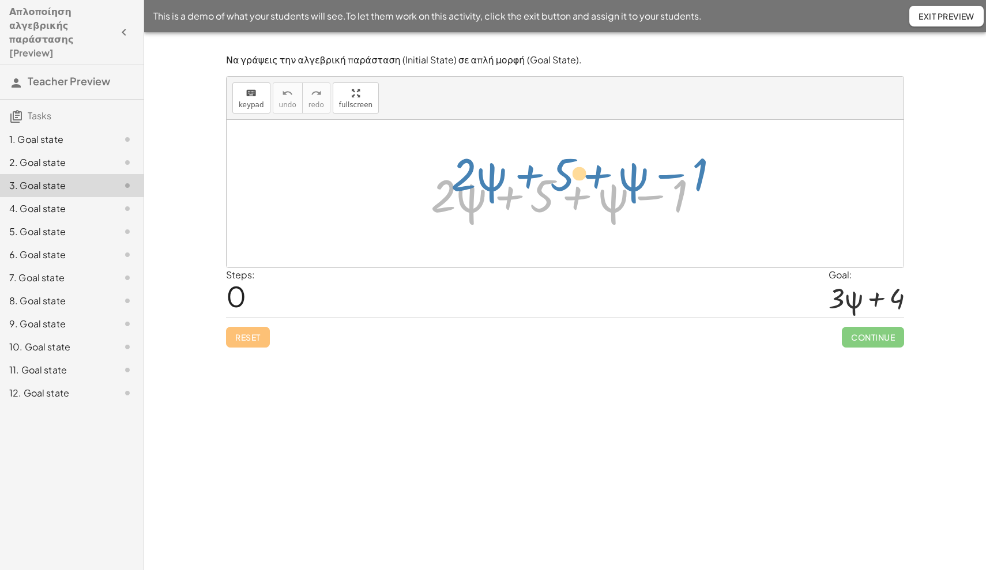
drag, startPoint x: 574, startPoint y: 197, endPoint x: 591, endPoint y: 177, distance: 25.8
click at [593, 178] on div at bounding box center [569, 193] width 288 height 59
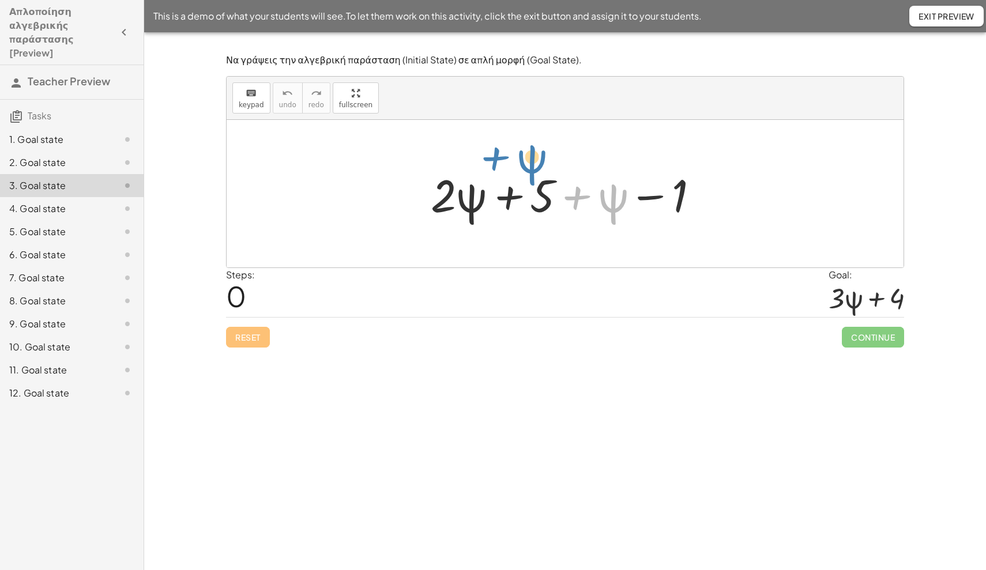
drag, startPoint x: 573, startPoint y: 196, endPoint x: 491, endPoint y: 157, distance: 90.3
click at [196, 31] on main "Απλοποίηση αλγεβρικής παράστασης [Preview] Teacher Preview Tasks 1. Goal state …" at bounding box center [493, 285] width 986 height 570
drag, startPoint x: 578, startPoint y: 199, endPoint x: 497, endPoint y: 156, distance: 91.3
click at [0, 0] on div "Να γράψεις την αλγεβρική παράσταση (Initial State) σε απλή μορφή (Goal State). …" at bounding box center [0, 0] width 0 height 0
click at [728, 386] on div "Να γράψεις την αλγεβρική παράσταση (Initial State) σε απλή μορφή (Goal State). …" at bounding box center [565, 301] width 842 height 538
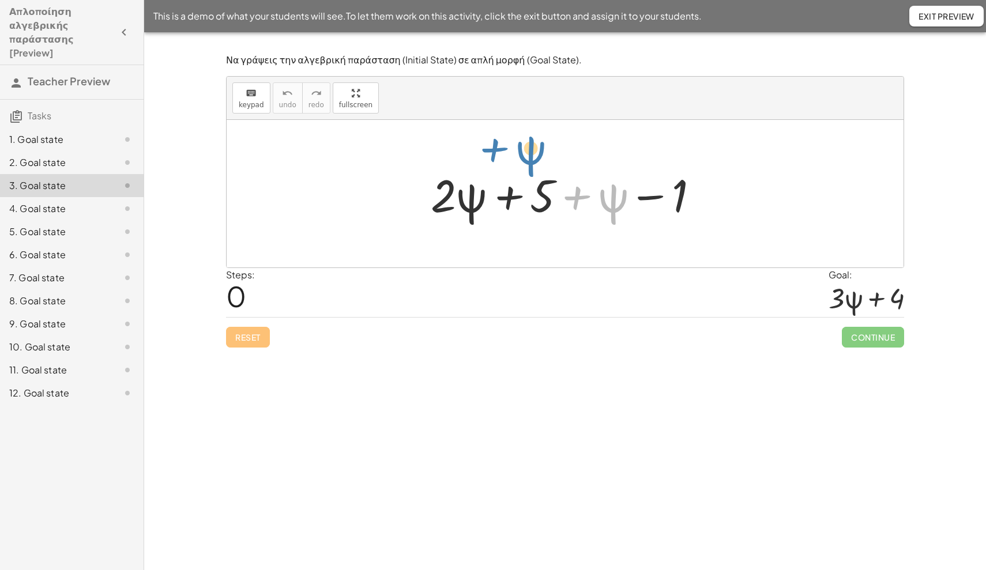
drag, startPoint x: 576, startPoint y: 200, endPoint x: 494, endPoint y: 153, distance: 94.3
click at [494, 153] on div "+ ψ + · 2 · ψ + 5 + ψ − 1" at bounding box center [565, 194] width 677 height 148
